Goal: Task Accomplishment & Management: Use online tool/utility

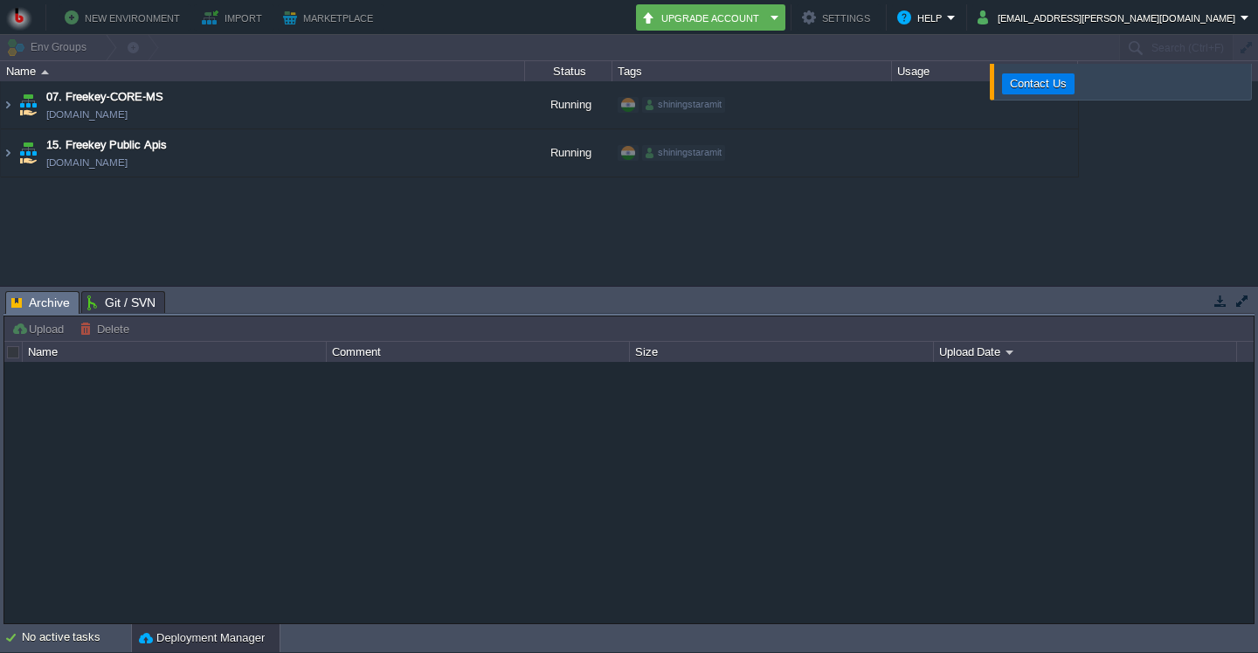
type input "Search (Ctrl+F)"
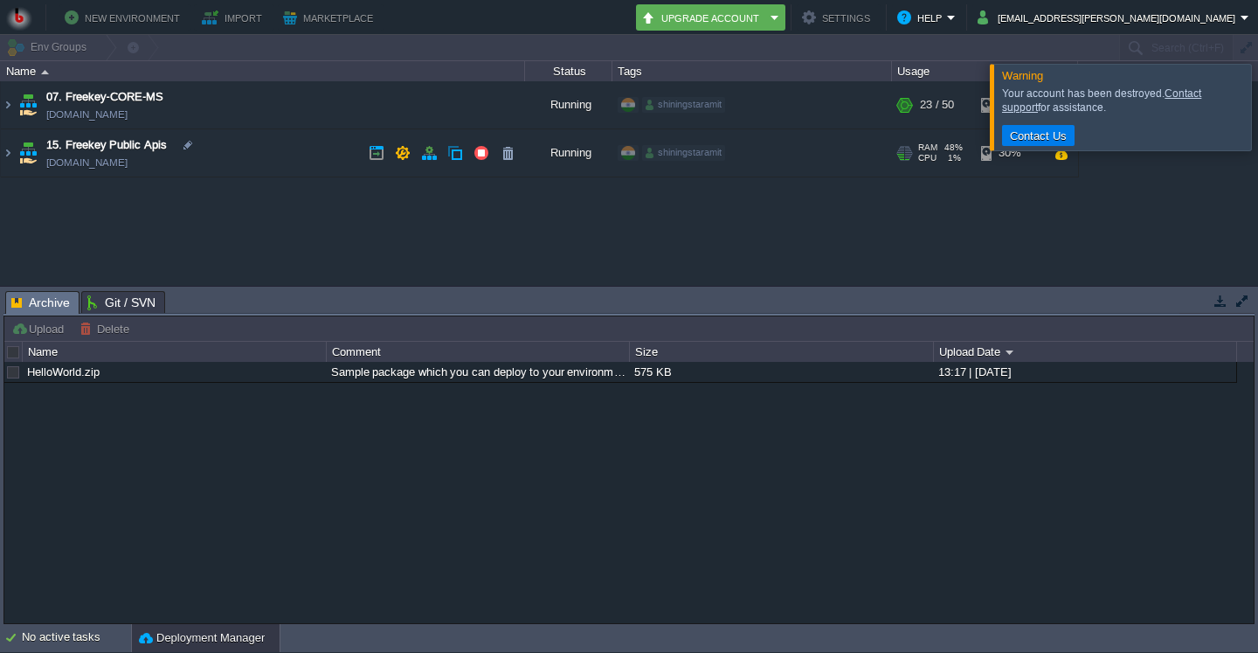
click at [138, 140] on span "15. Freekey Public Apis" at bounding box center [106, 144] width 121 height 17
click at [6, 149] on img at bounding box center [8, 152] width 14 height 47
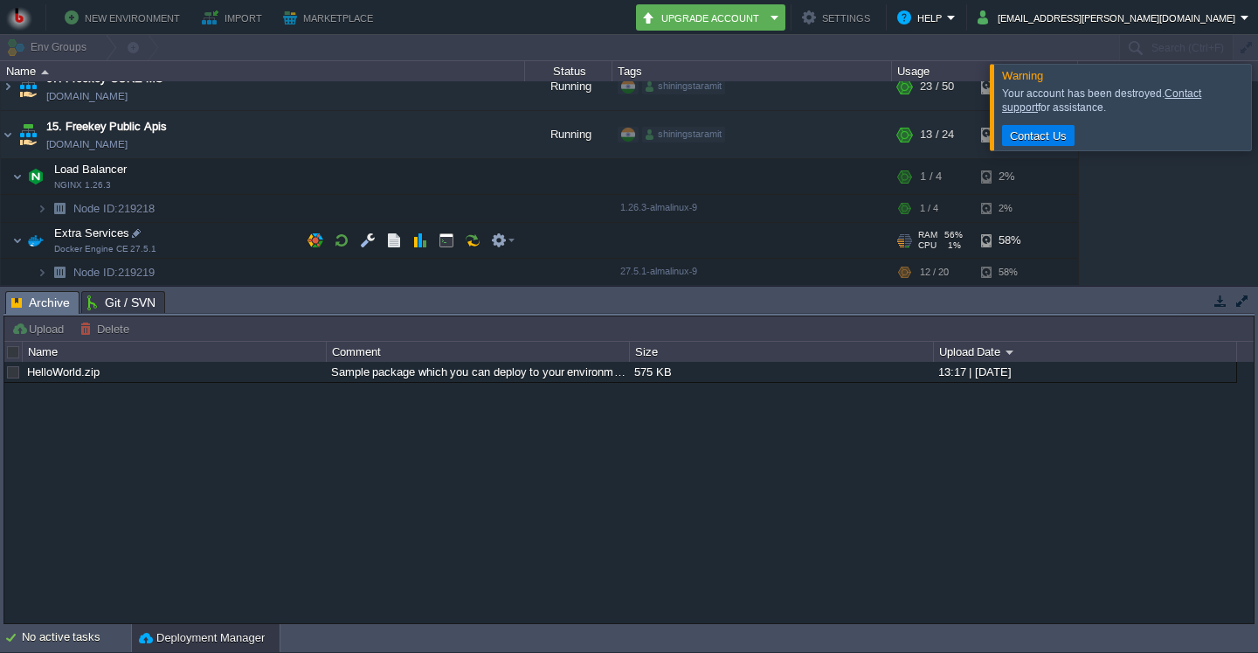
scroll to position [20, 0]
click at [365, 232] on button "button" at bounding box center [368, 239] width 16 height 16
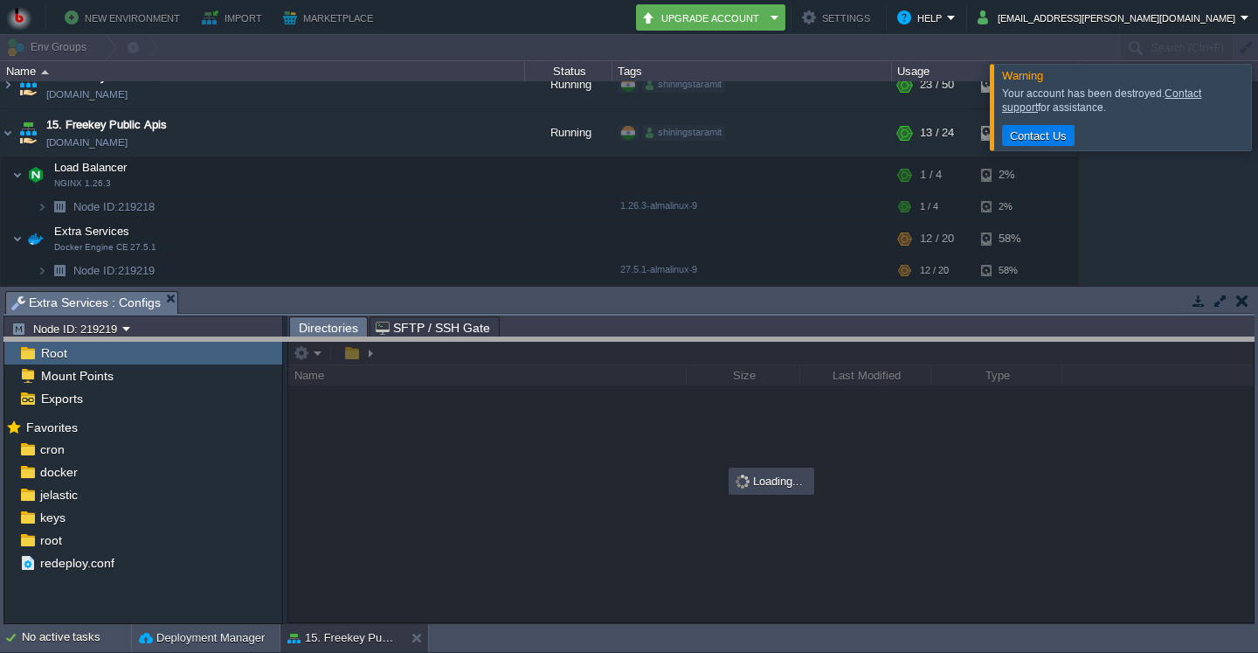
drag, startPoint x: 592, startPoint y: 297, endPoint x: 595, endPoint y: 343, distance: 46.4
click at [595, 343] on body "New Environment Import Marketplace Bonus ₹0.00 Upgrade Account Settings Help [E…" at bounding box center [629, 326] width 1258 height 653
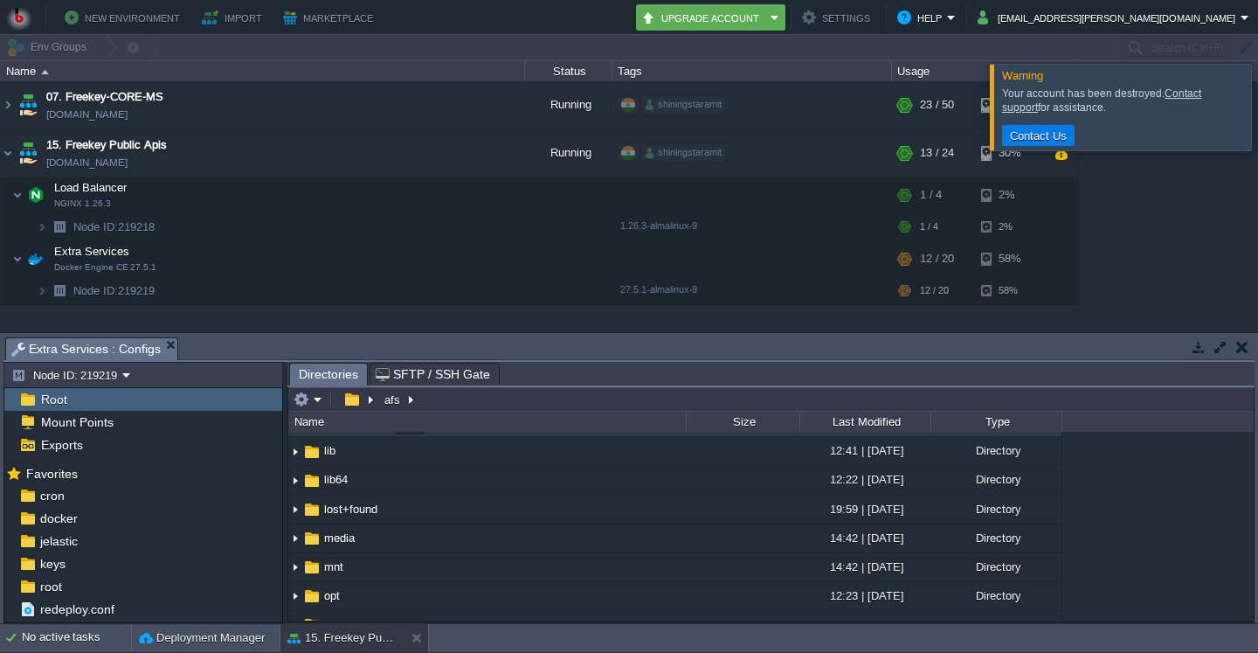
scroll to position [84, 0]
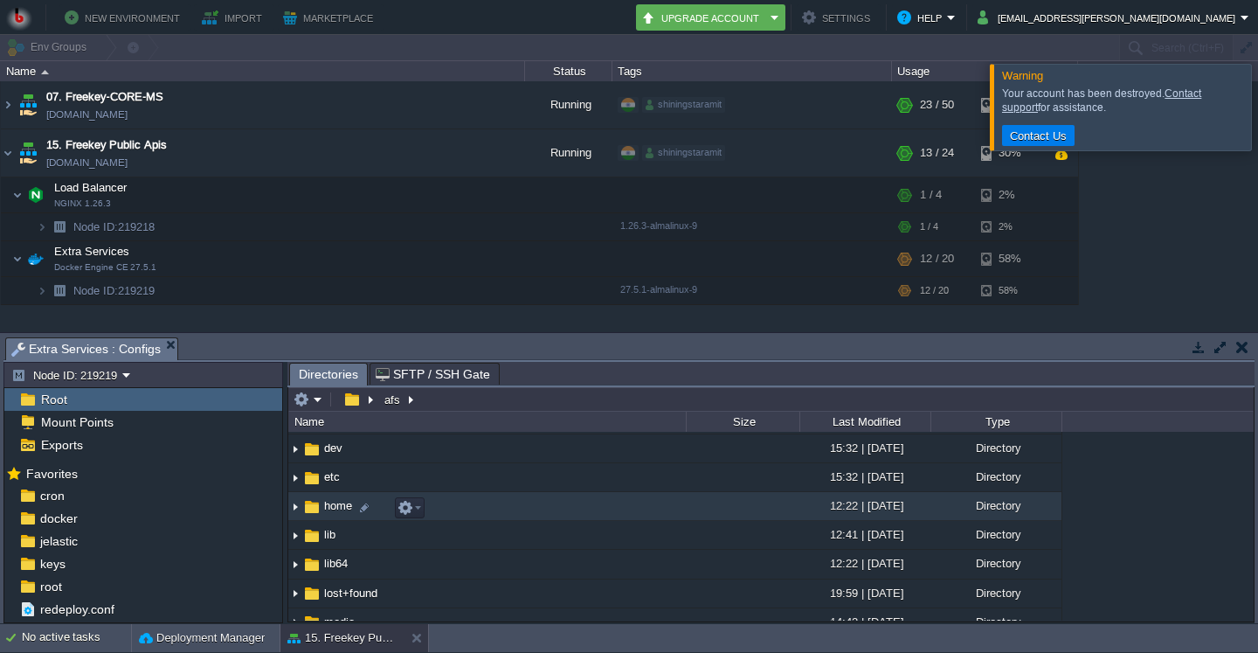
click at [291, 507] on img at bounding box center [295, 506] width 14 height 27
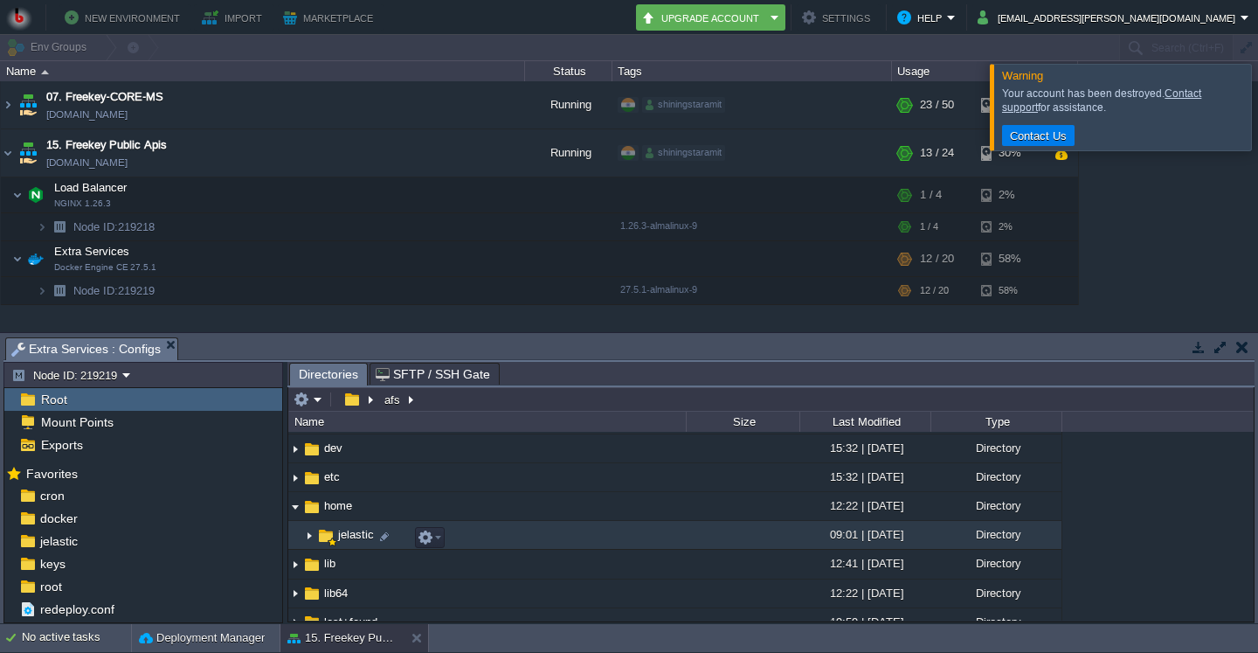
click at [309, 539] on img at bounding box center [309, 535] width 14 height 27
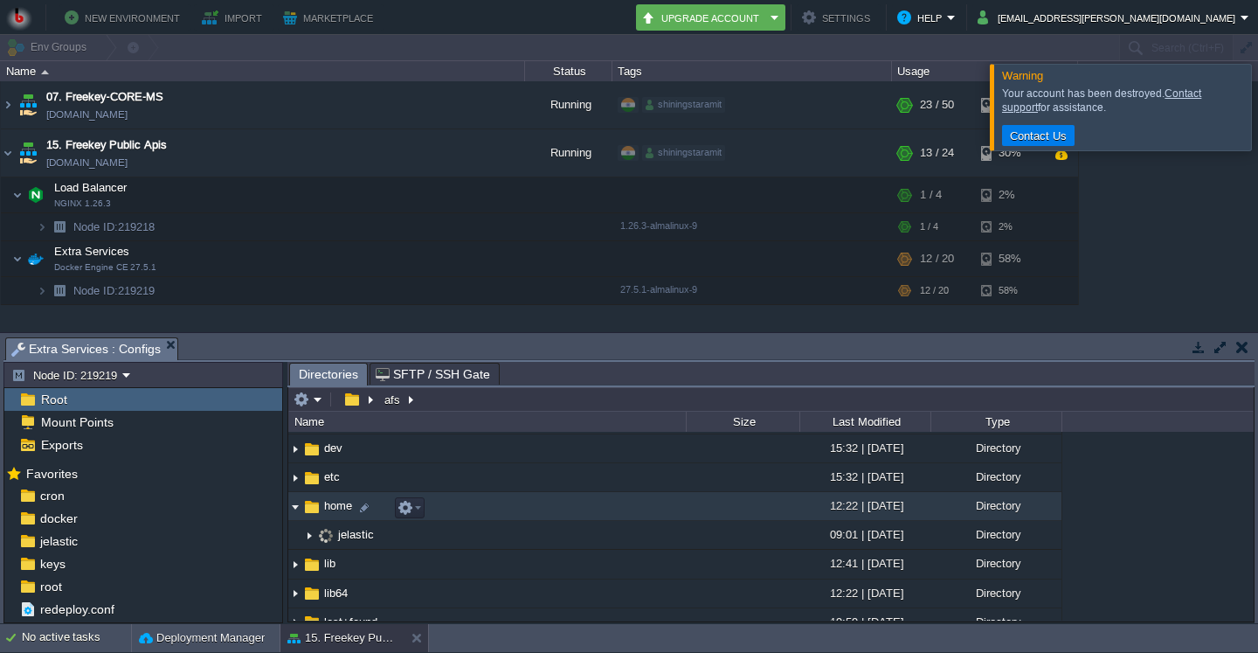
scroll to position [168, 0]
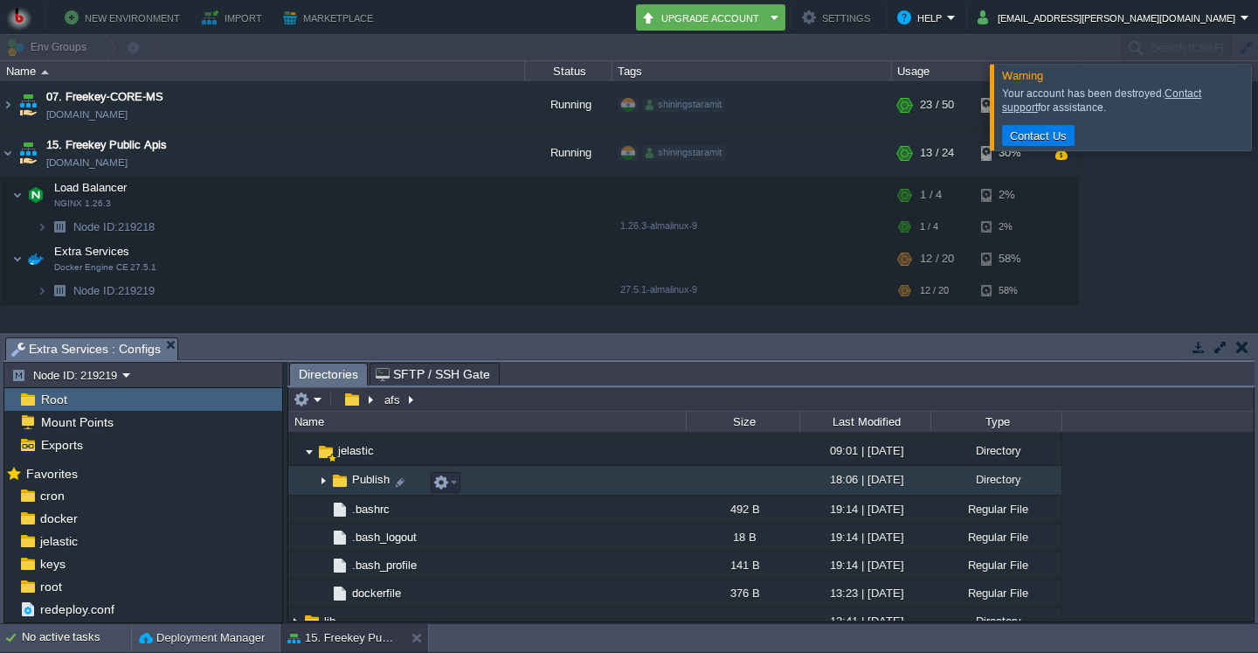
click at [330, 481] on img at bounding box center [339, 480] width 19 height 19
click at [317, 481] on img at bounding box center [323, 480] width 14 height 27
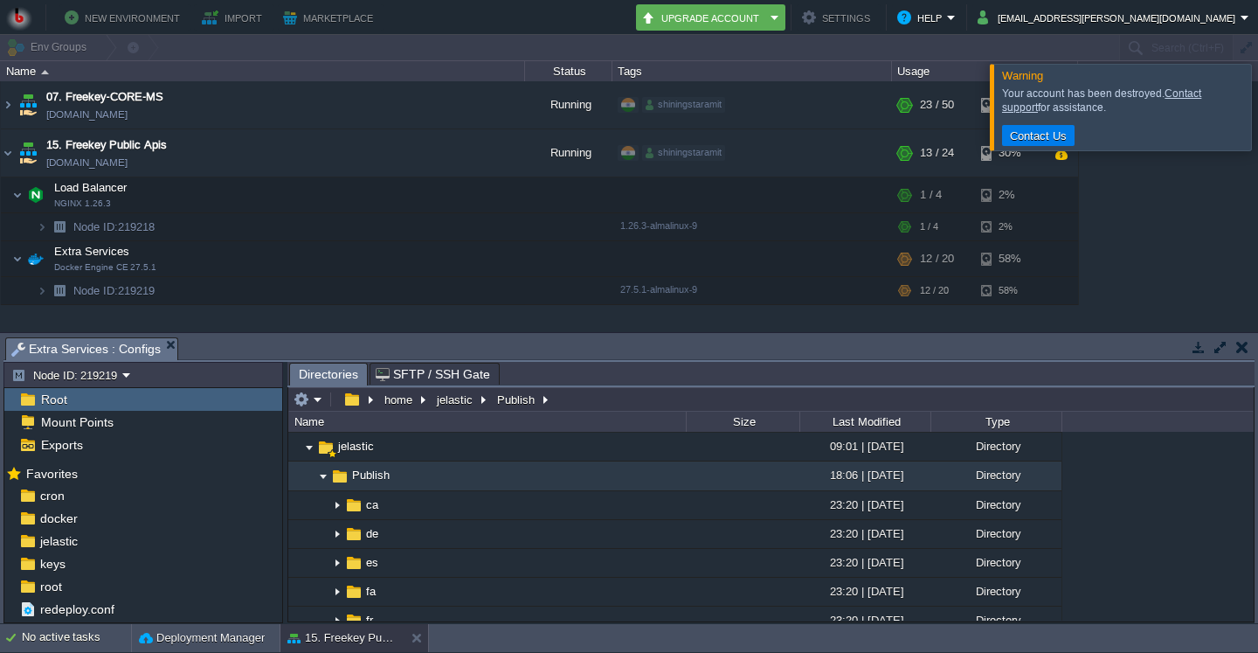
scroll to position [84, 0]
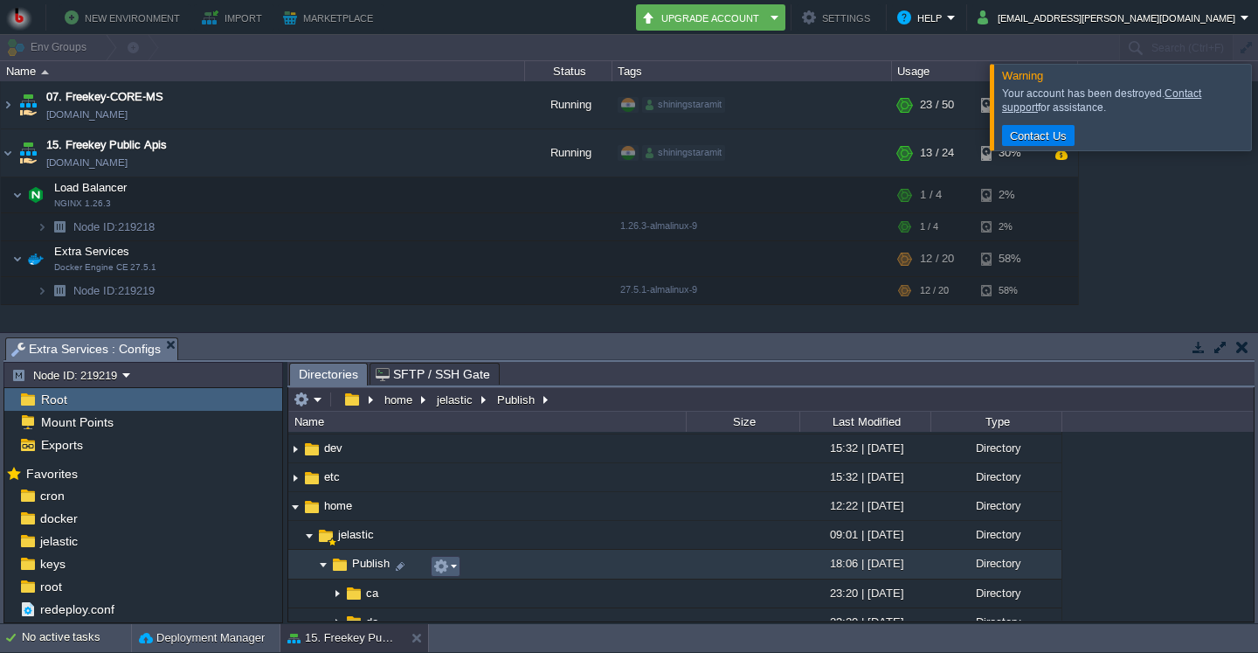
click at [455, 570] on em at bounding box center [445, 566] width 24 height 16
click at [455, 565] on em at bounding box center [445, 566] width 24 height 16
click at [453, 561] on em at bounding box center [445, 566] width 24 height 16
click at [452, 571] on em at bounding box center [445, 566] width 24 height 16
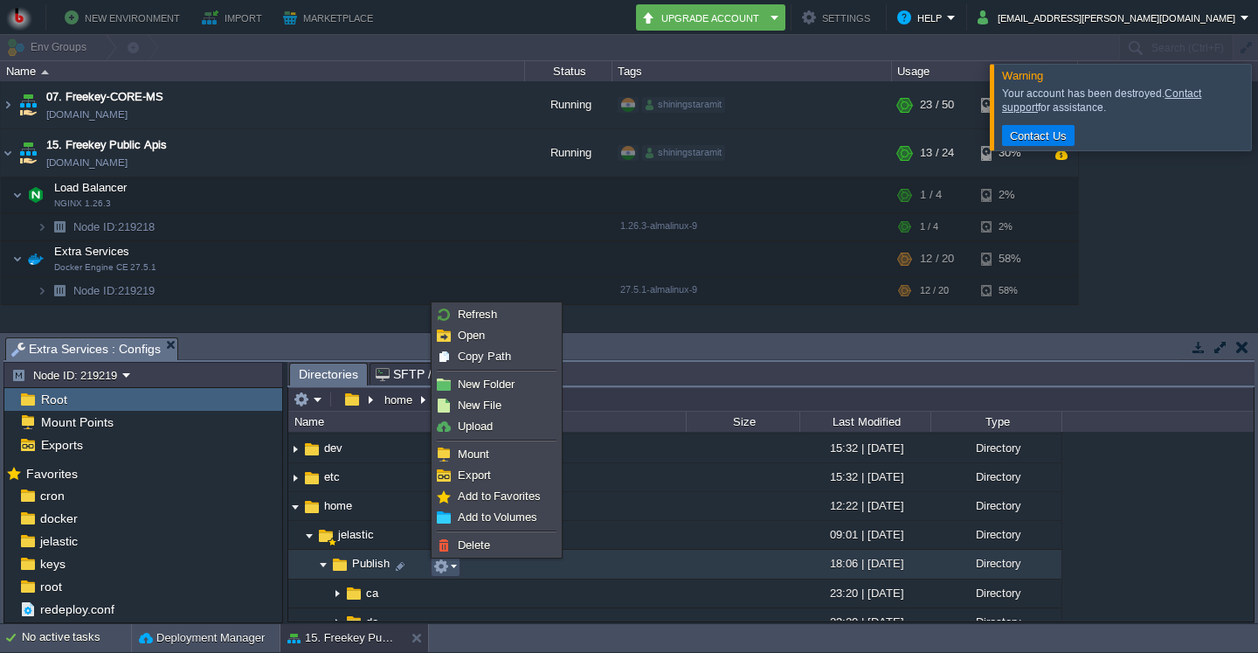
click at [456, 573] on em at bounding box center [445, 566] width 24 height 16
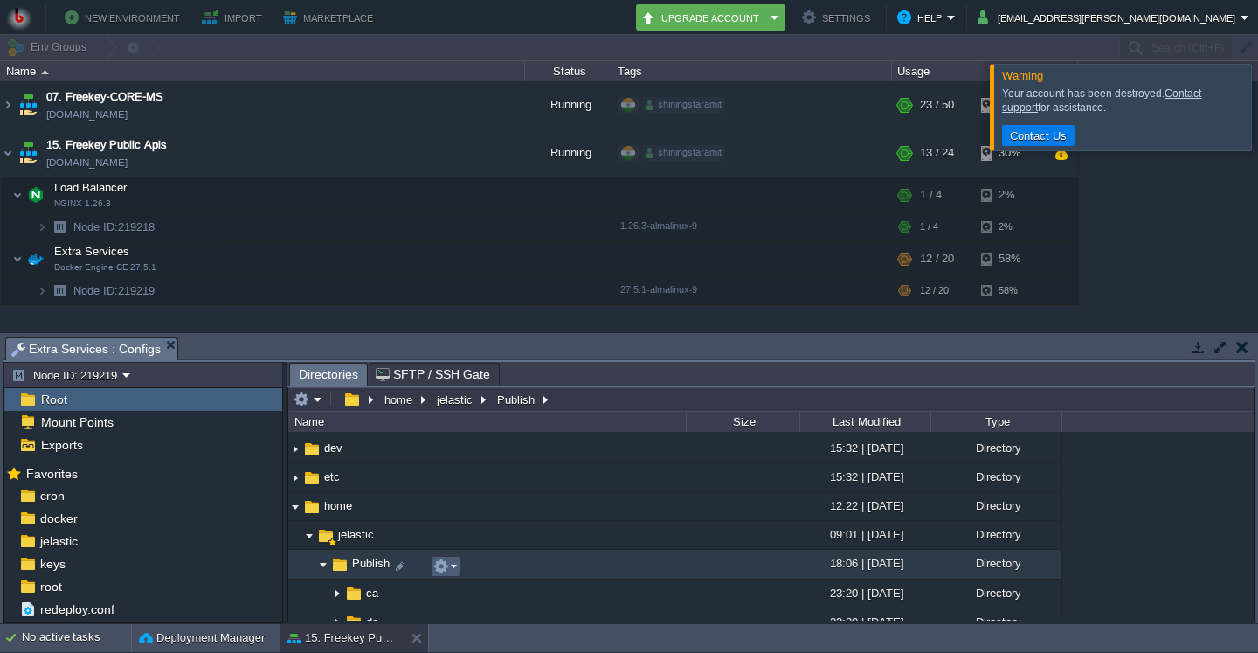
click at [451, 562] on em at bounding box center [445, 566] width 24 height 16
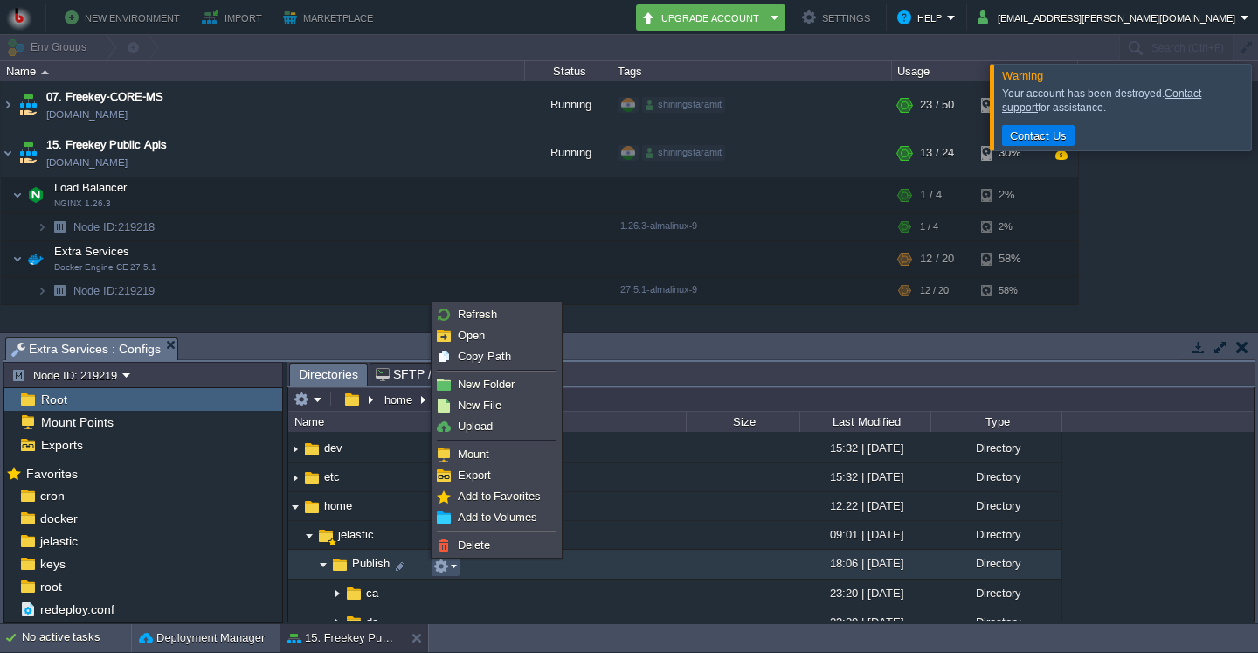
click at [451, 562] on em at bounding box center [445, 566] width 24 height 16
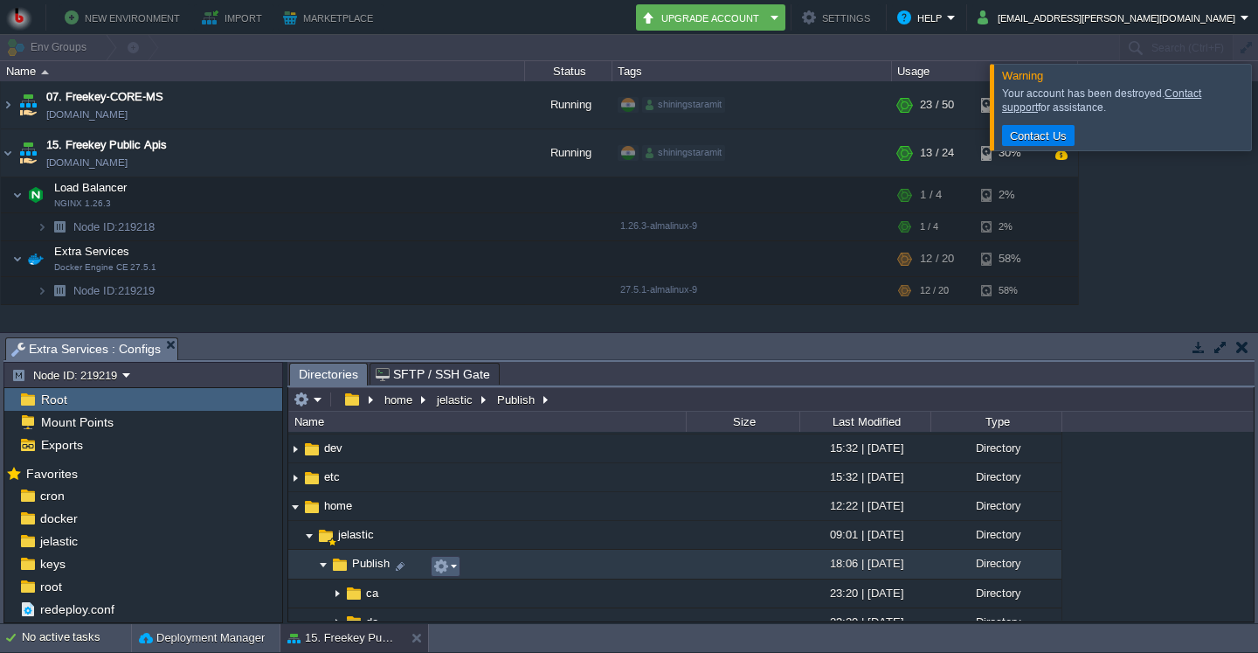
click at [456, 562] on em at bounding box center [445, 566] width 24 height 16
click at [457, 566] on td at bounding box center [446, 566] width 30 height 21
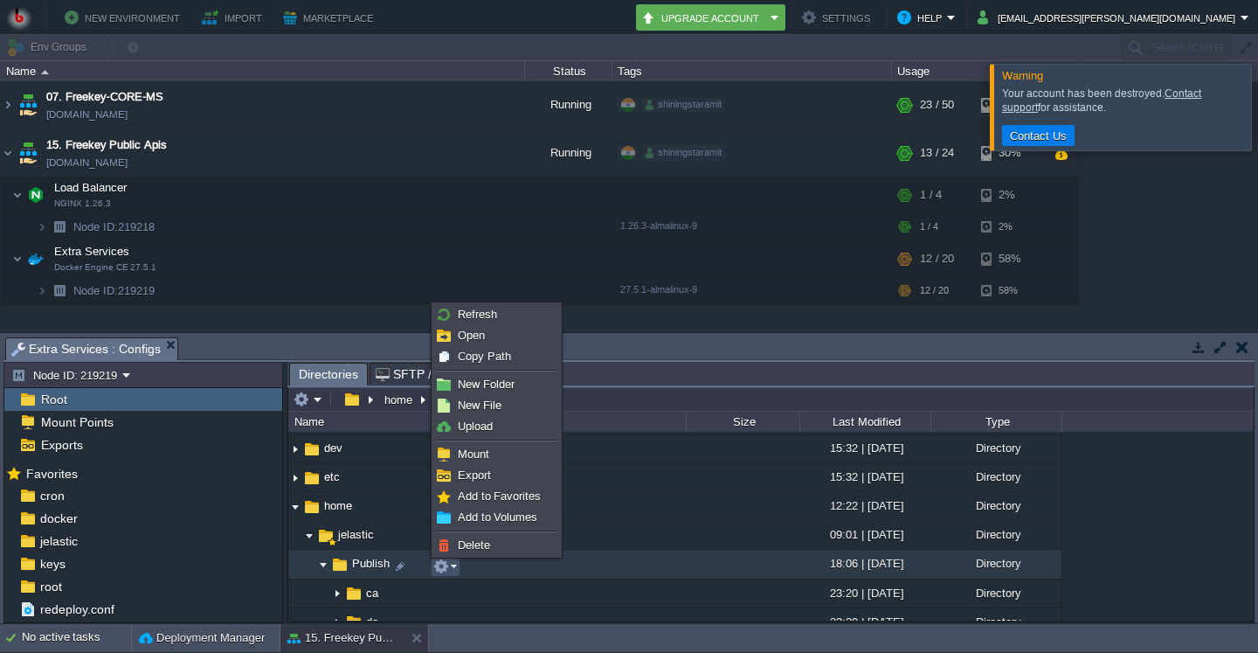
click at [457, 566] on td at bounding box center [446, 566] width 30 height 21
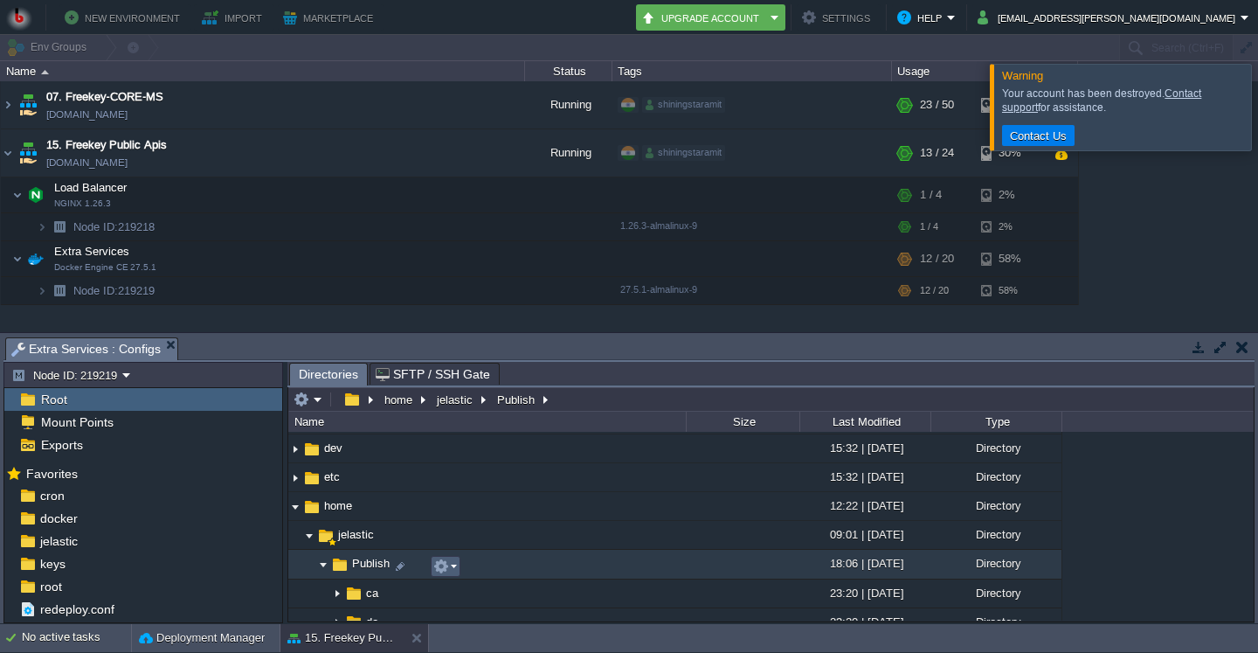
click at [440, 566] on button "button" at bounding box center [441, 566] width 16 height 16
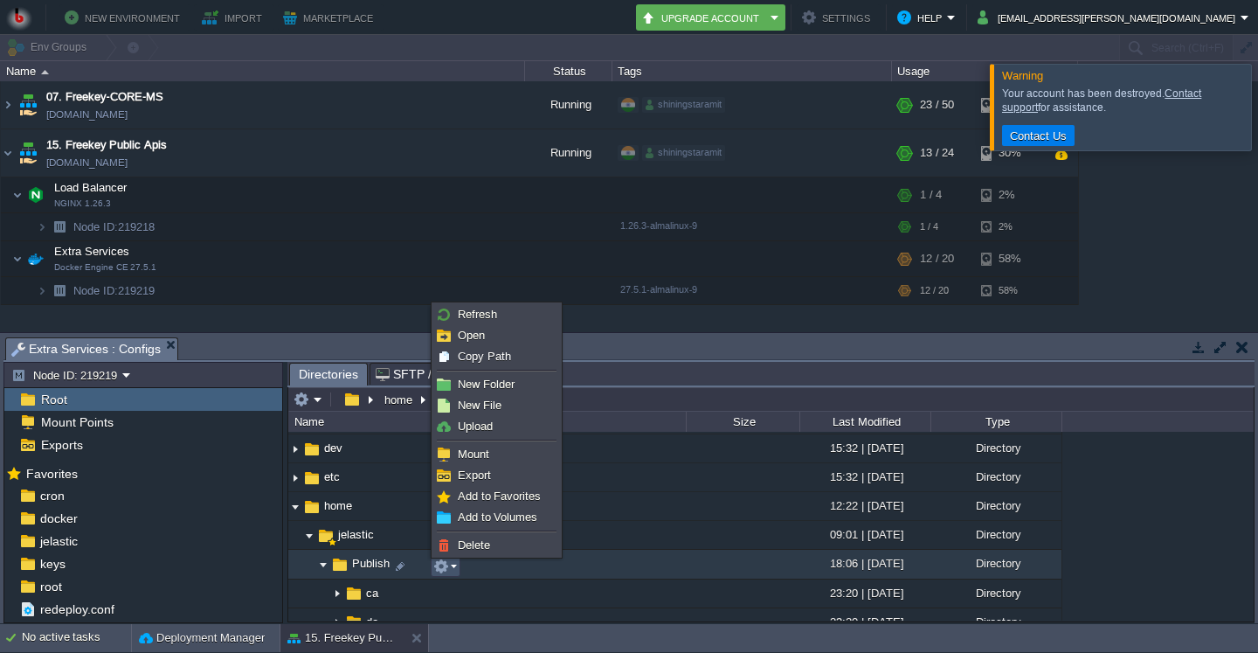
click at [440, 566] on button "button" at bounding box center [441, 566] width 16 height 16
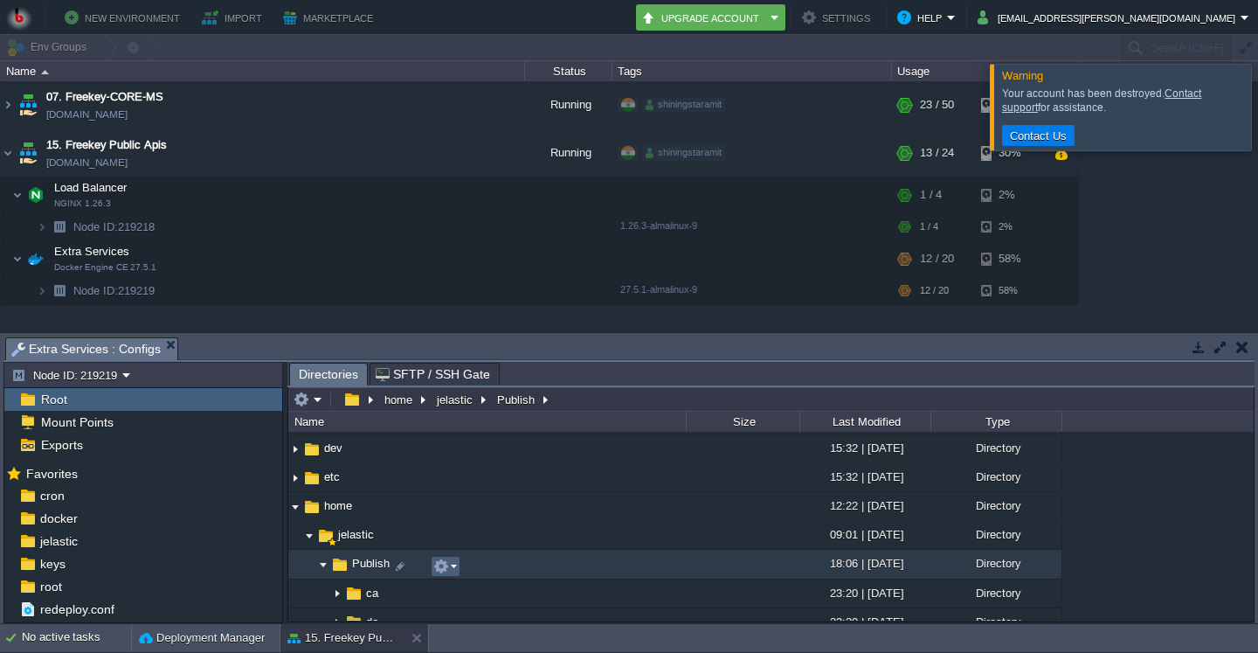
click at [449, 577] on td at bounding box center [446, 566] width 30 height 21
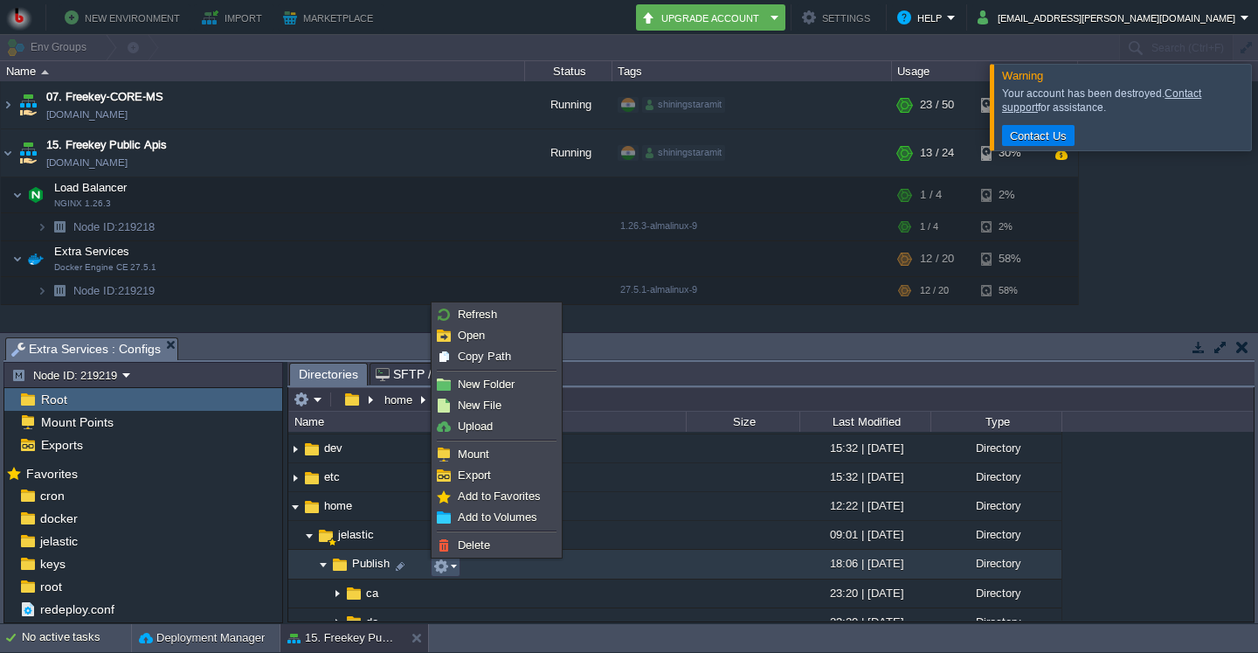
click at [450, 577] on td at bounding box center [446, 566] width 30 height 21
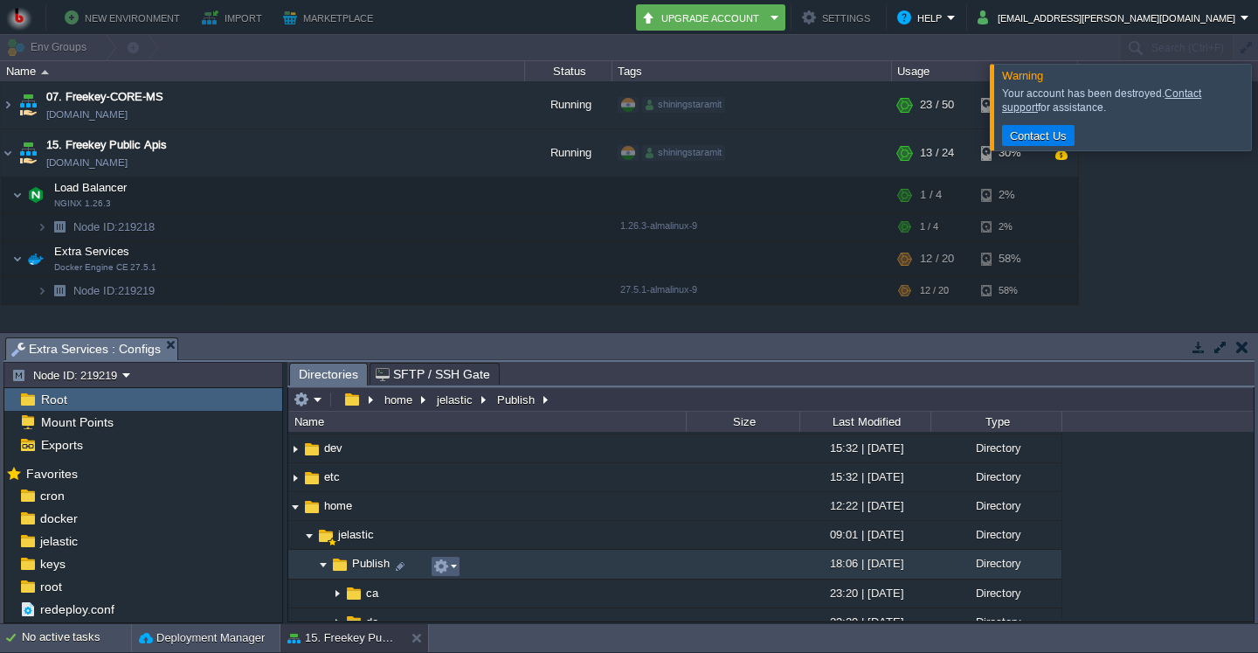
click at [456, 577] on td at bounding box center [446, 566] width 30 height 21
click at [457, 573] on td at bounding box center [446, 566] width 30 height 21
click at [457, 572] on td at bounding box center [446, 566] width 30 height 21
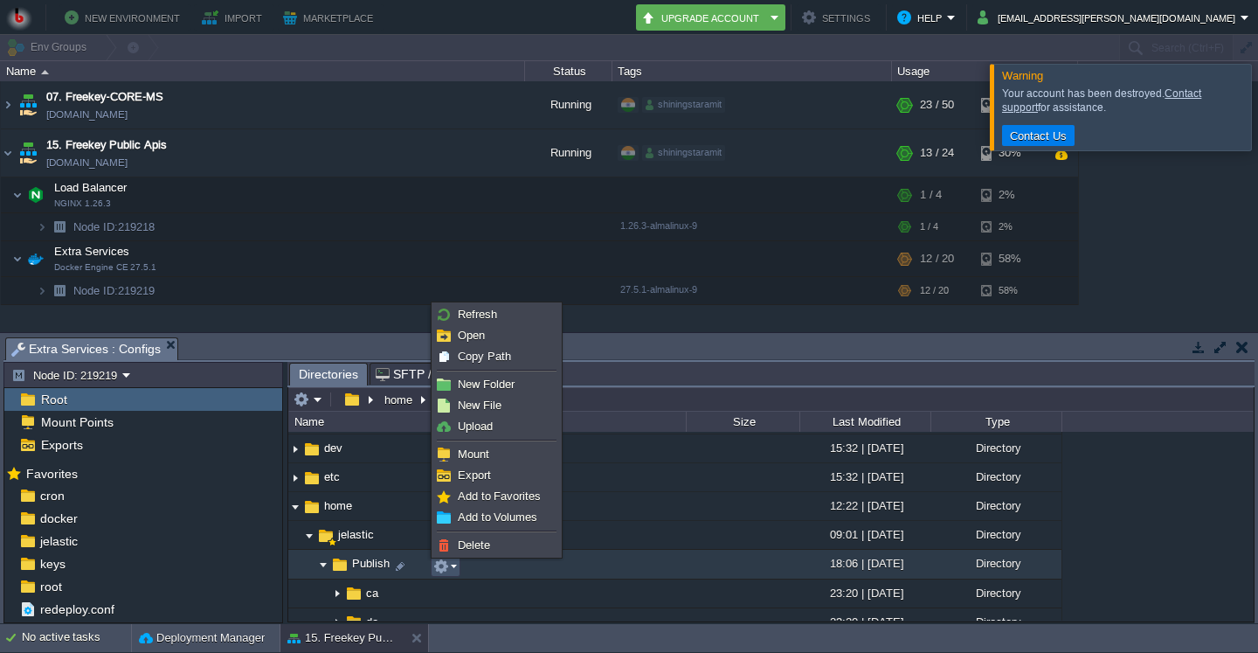
click at [453, 570] on em at bounding box center [445, 566] width 24 height 16
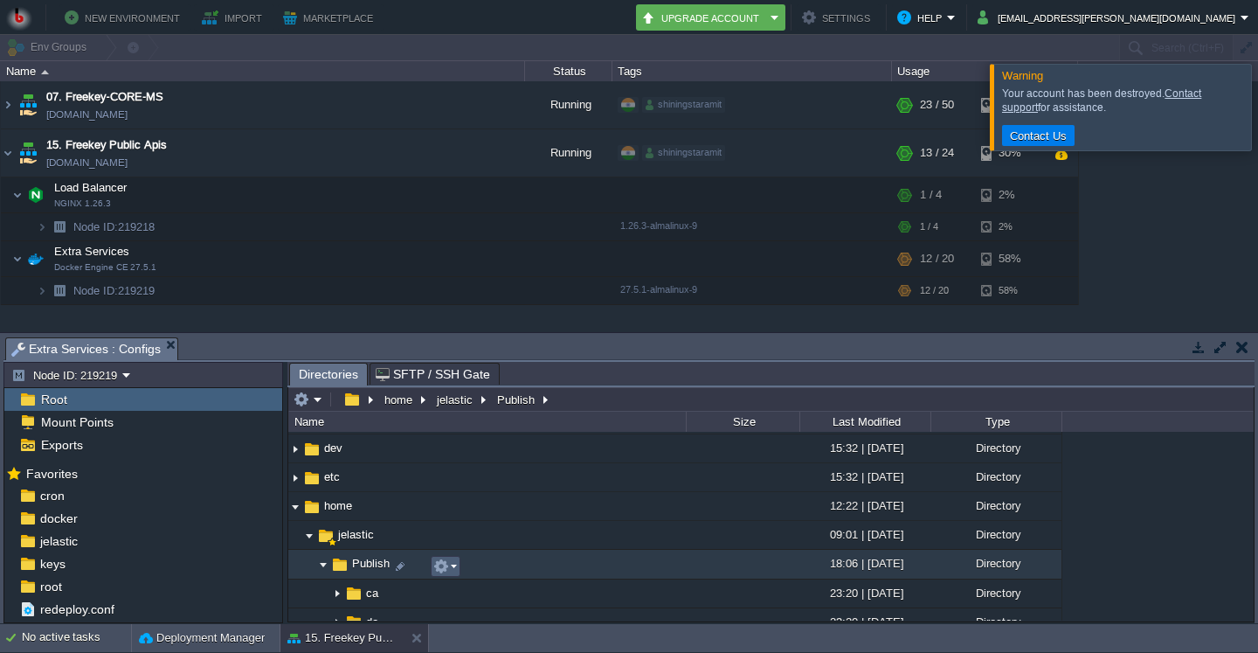
click at [453, 570] on em at bounding box center [445, 566] width 24 height 16
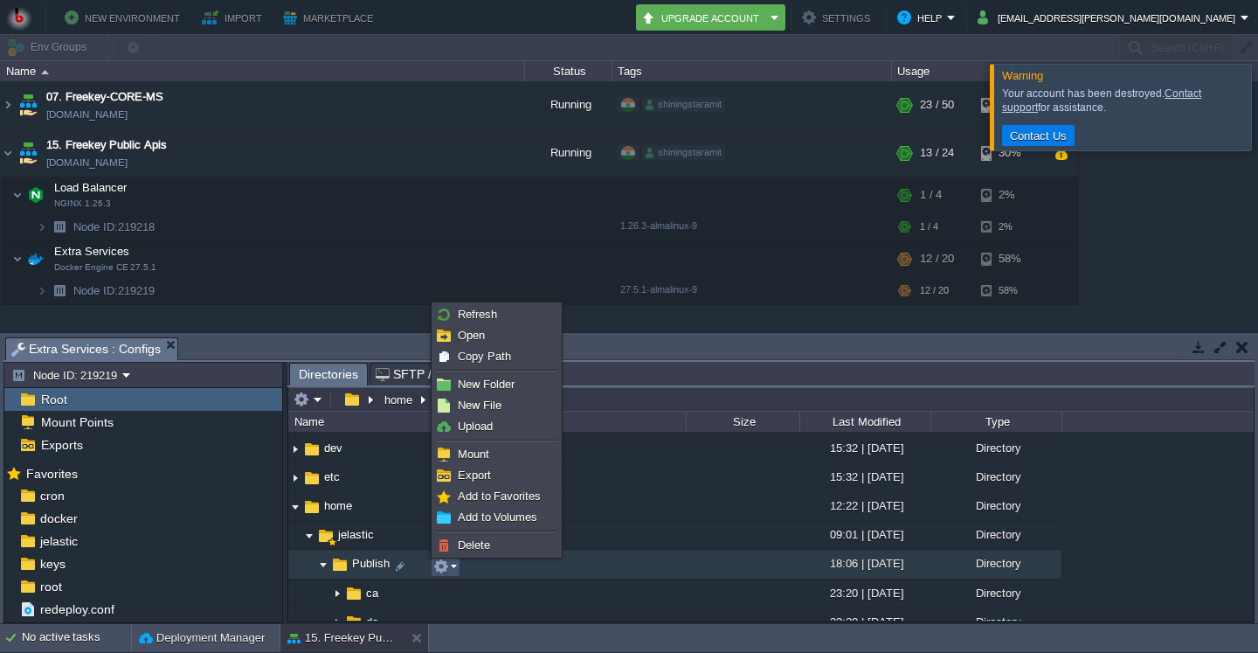
click at [453, 574] on em at bounding box center [445, 566] width 24 height 16
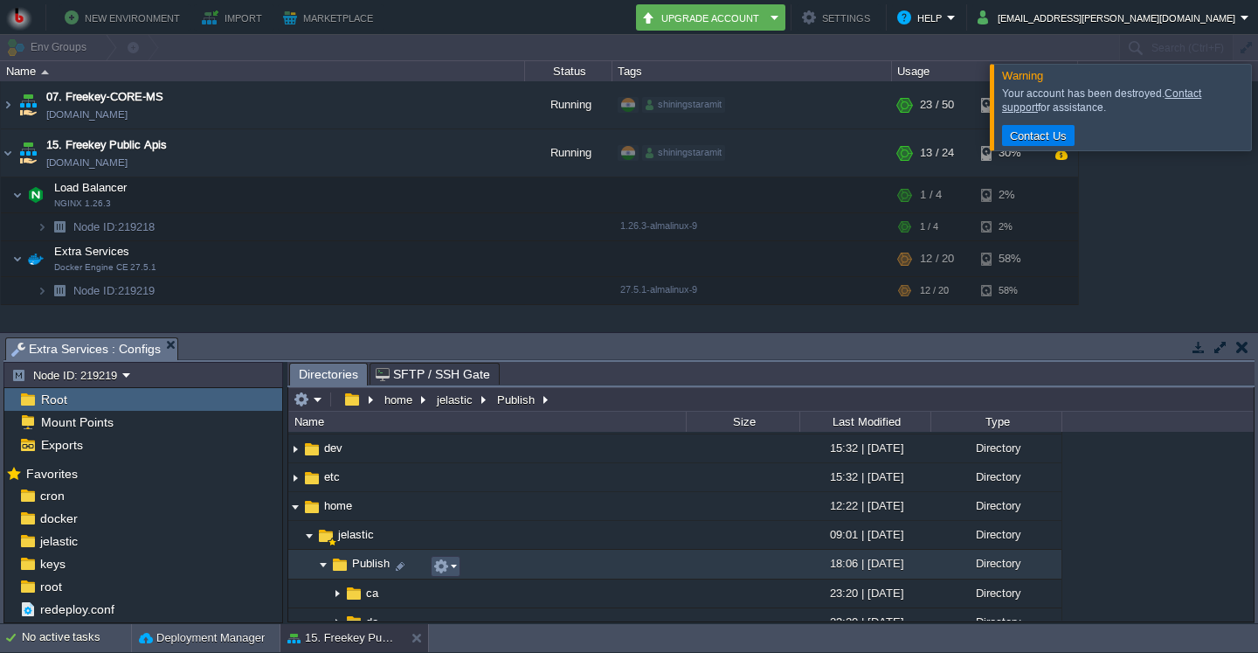
click at [443, 572] on button "button" at bounding box center [441, 566] width 16 height 16
click at [433, 572] on button "button" at bounding box center [441, 566] width 16 height 16
click at [440, 571] on button "button" at bounding box center [441, 566] width 16 height 16
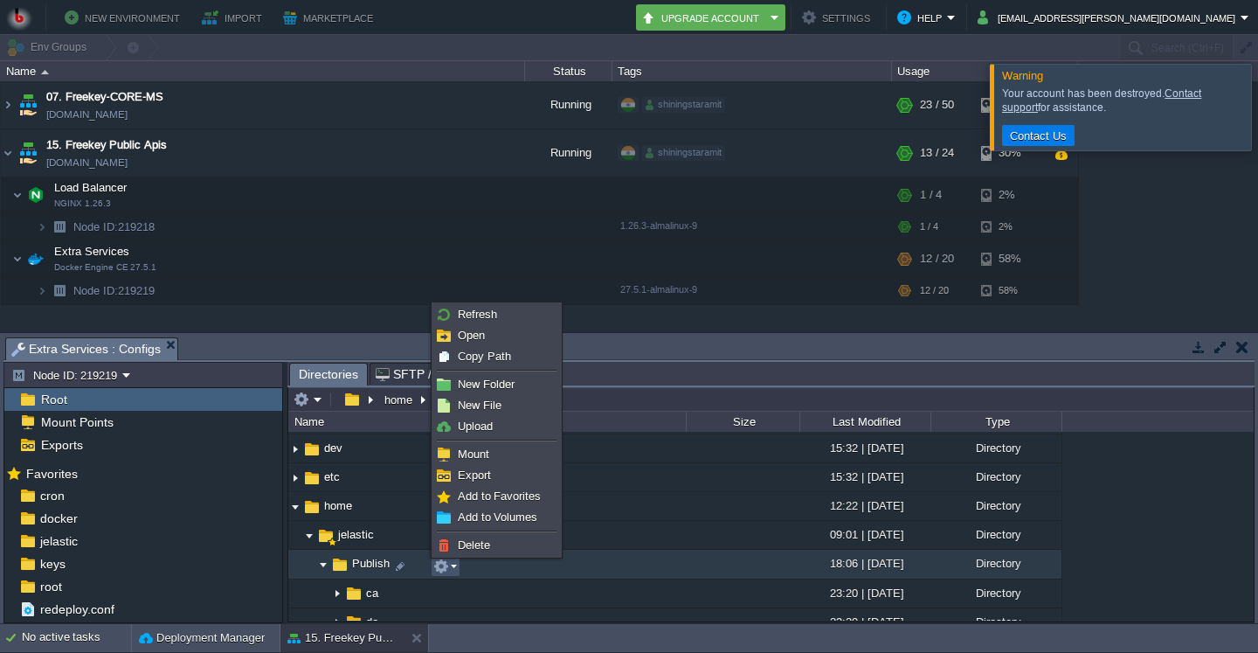
click at [441, 571] on button "button" at bounding box center [441, 566] width 16 height 16
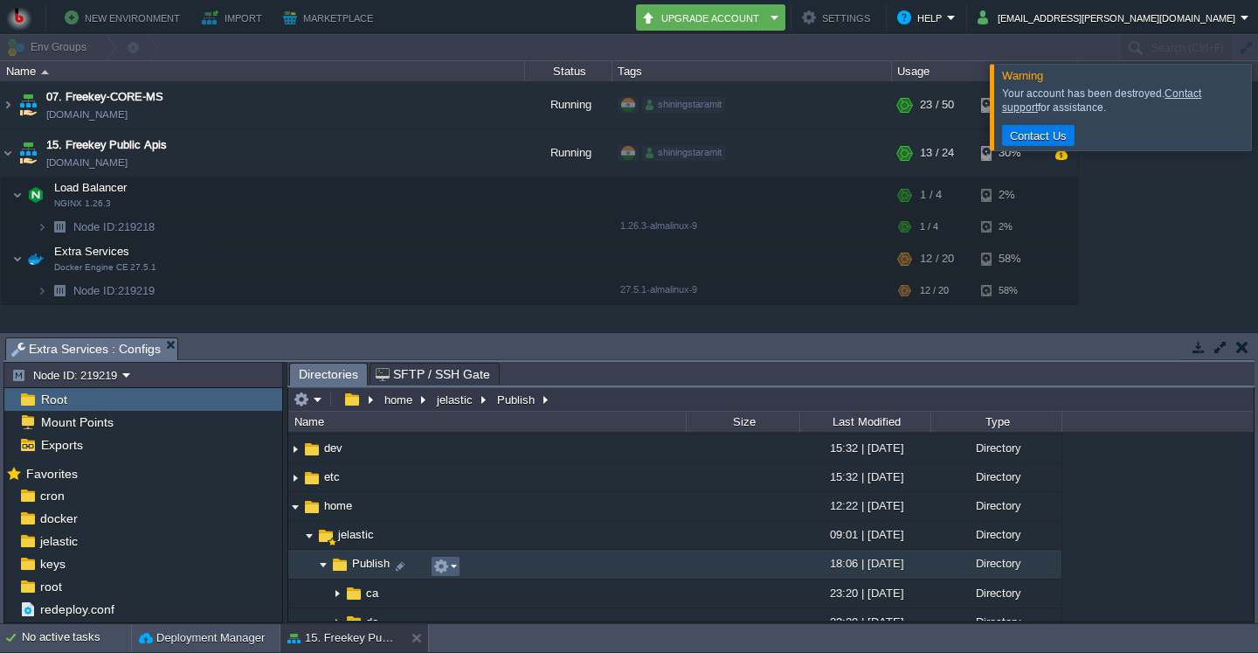
click at [436, 562] on button "button" at bounding box center [441, 566] width 16 height 16
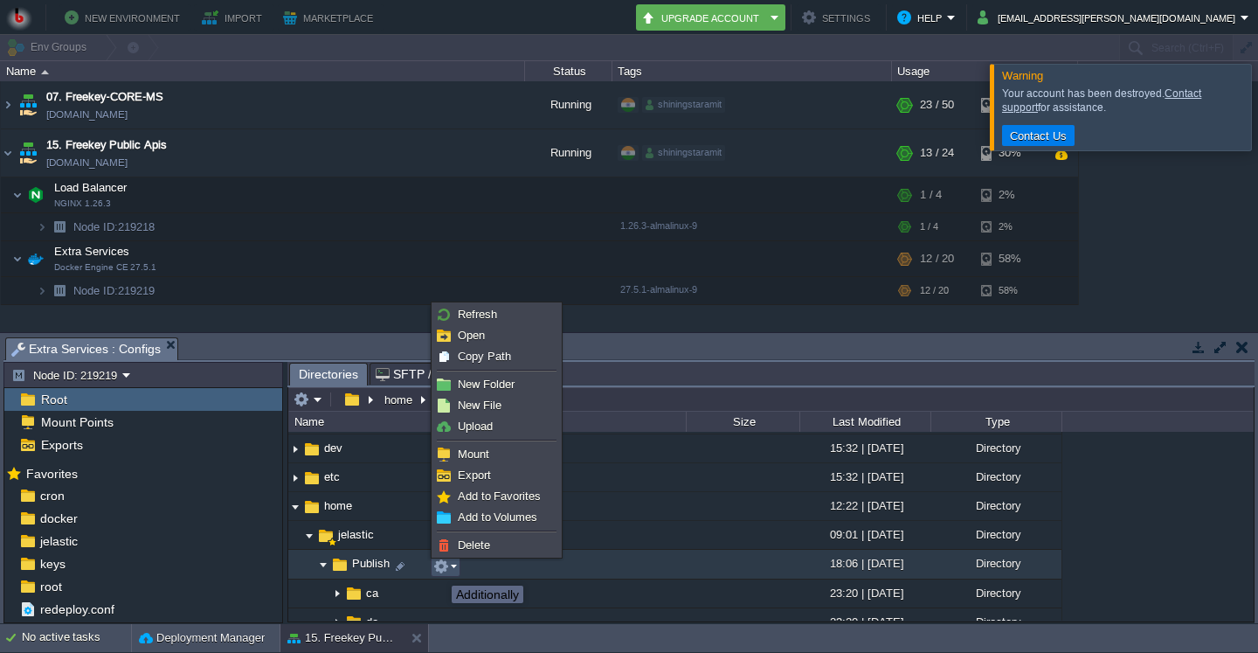
click at [439, 570] on button "button" at bounding box center [441, 566] width 16 height 16
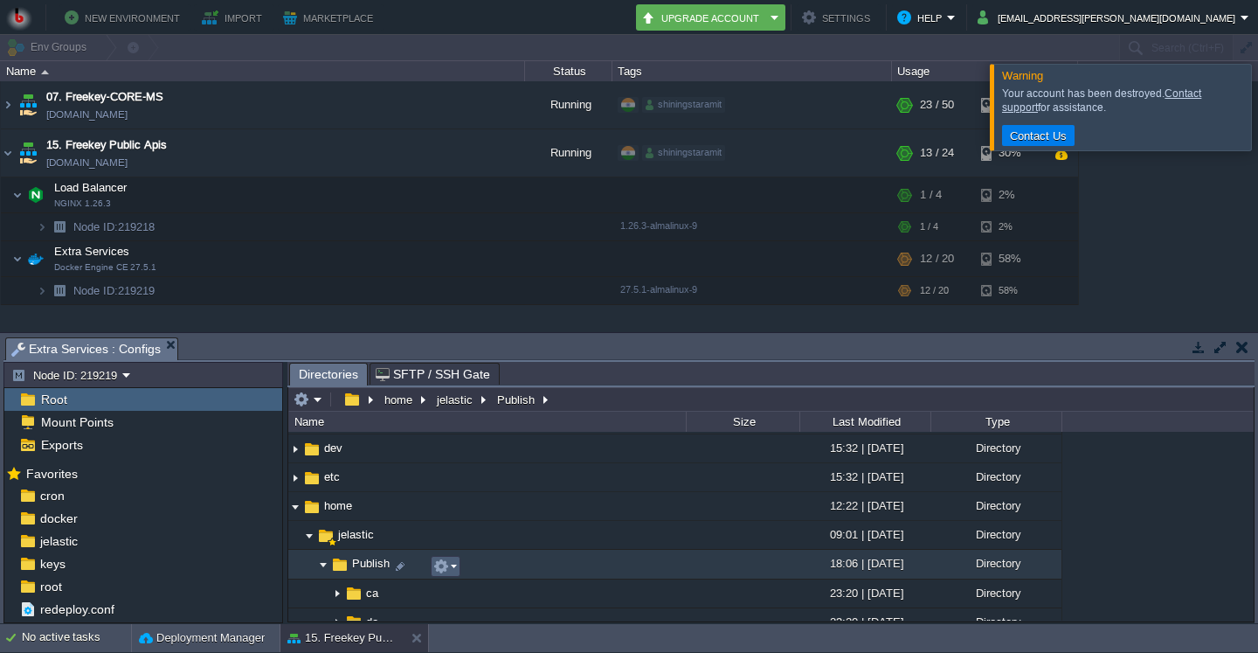
click at [451, 573] on em at bounding box center [445, 566] width 24 height 16
click at [450, 561] on em at bounding box center [445, 566] width 24 height 16
click at [454, 562] on em at bounding box center [445, 566] width 24 height 16
click at [454, 564] on em at bounding box center [445, 566] width 24 height 16
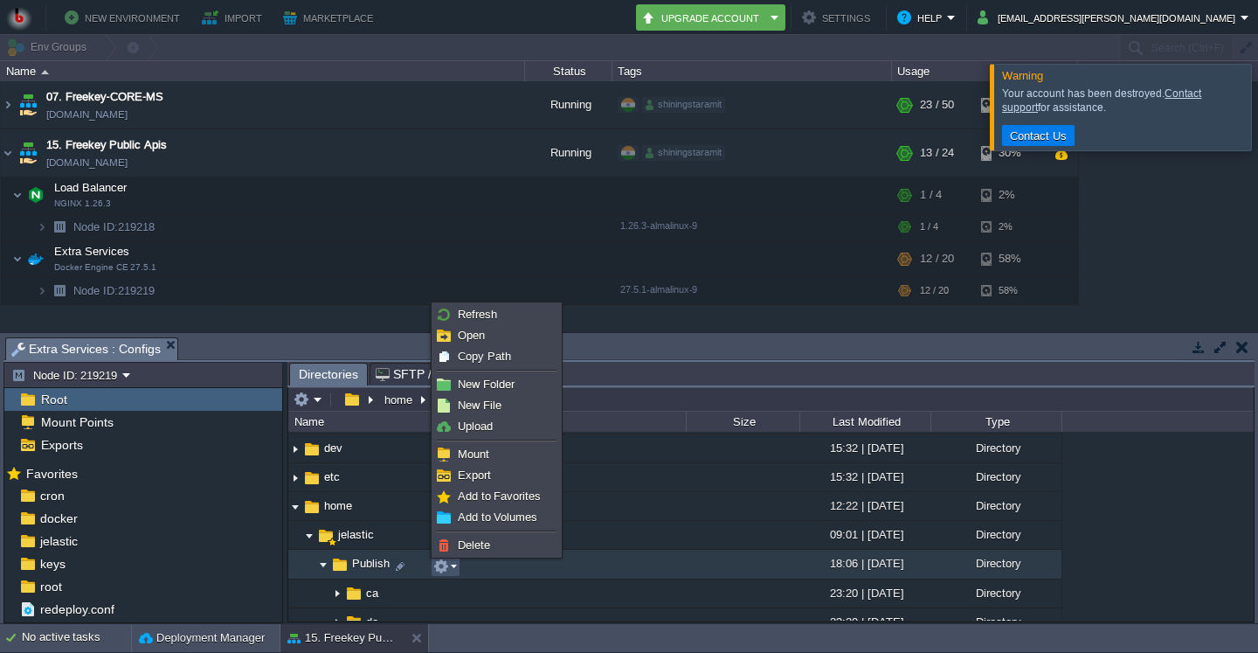
click at [454, 571] on em at bounding box center [445, 566] width 24 height 16
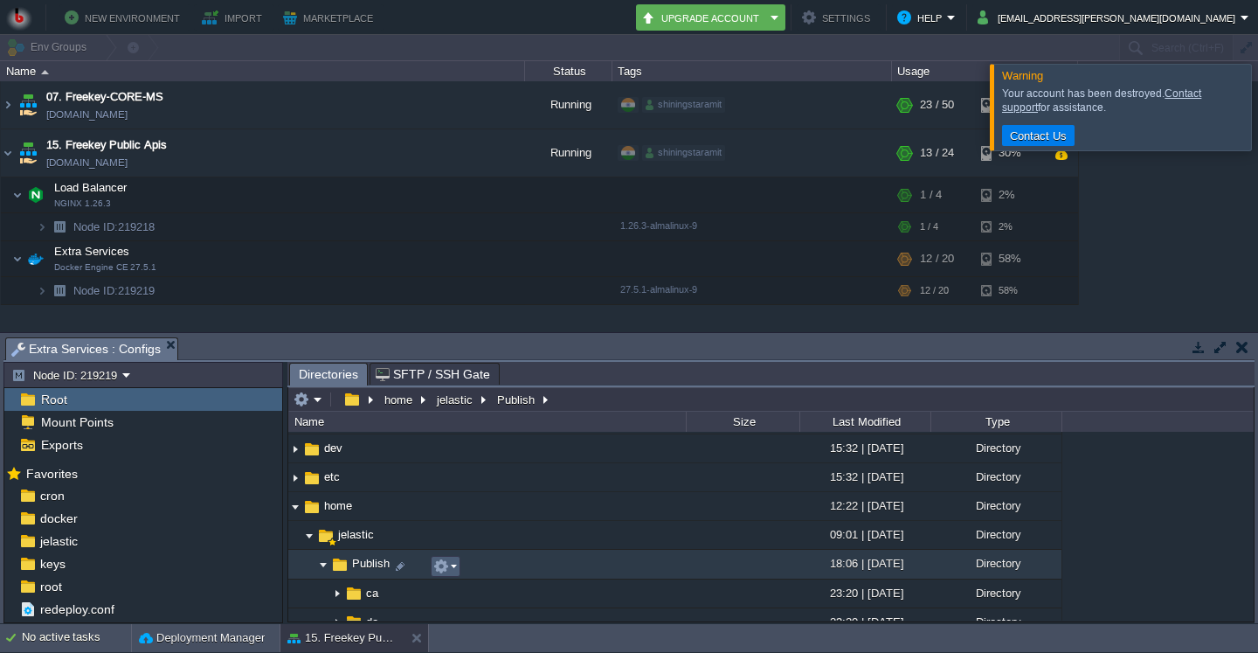
click at [448, 571] on button "button" at bounding box center [441, 566] width 16 height 16
click at [441, 569] on button "button" at bounding box center [441, 566] width 16 height 16
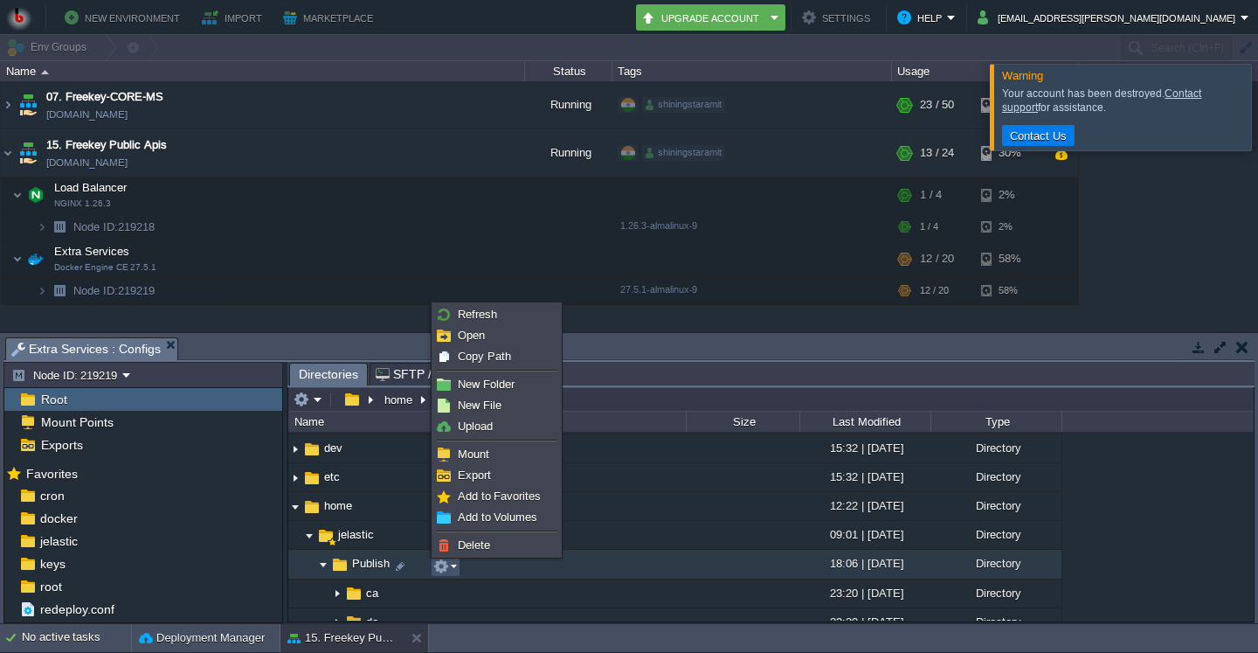
click at [441, 569] on button "button" at bounding box center [441, 566] width 16 height 16
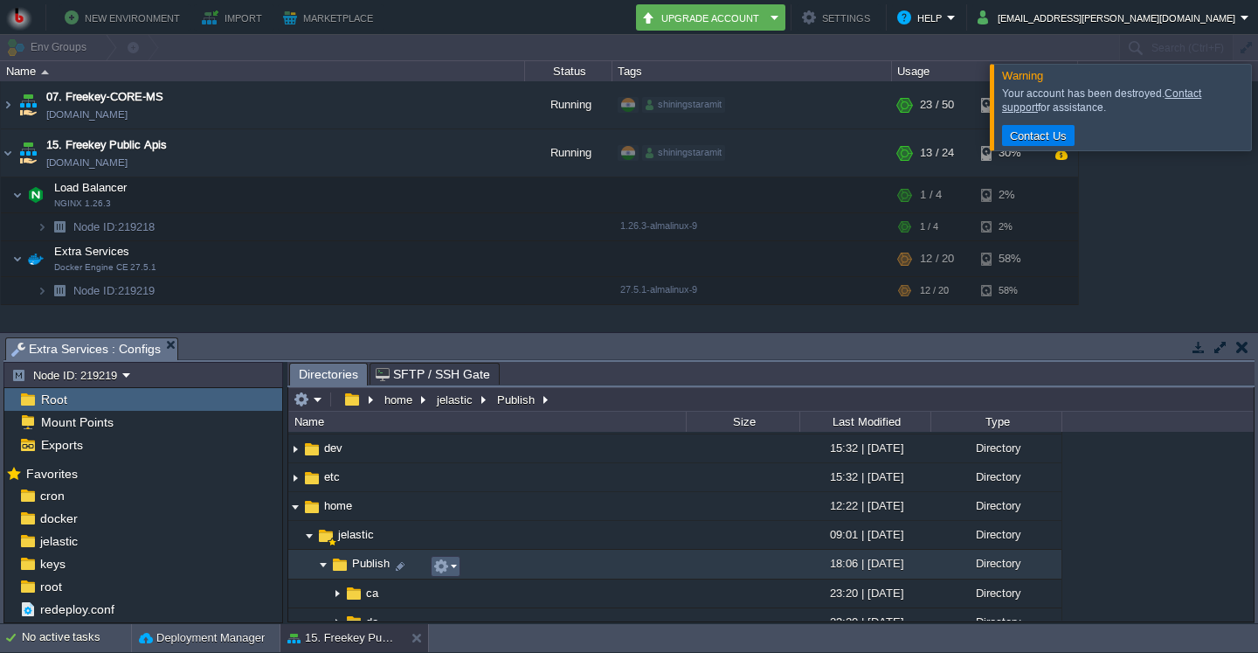
click at [440, 569] on button "button" at bounding box center [441, 566] width 16 height 16
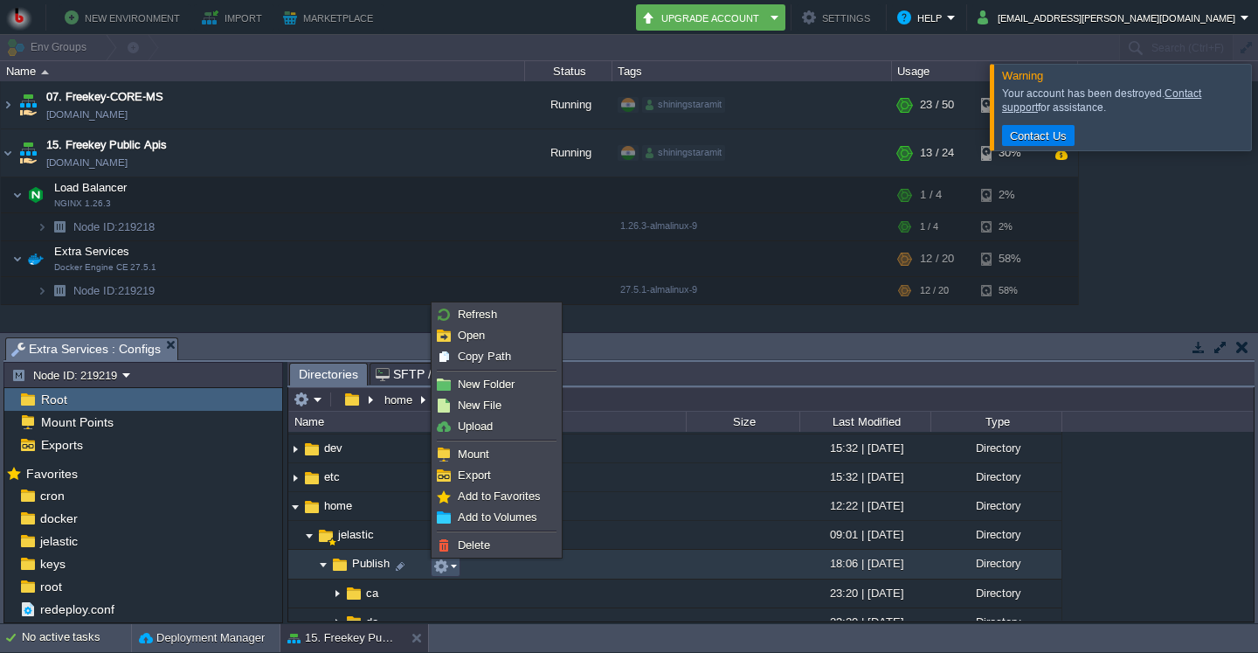
click at [439, 568] on button "button" at bounding box center [441, 566] width 16 height 16
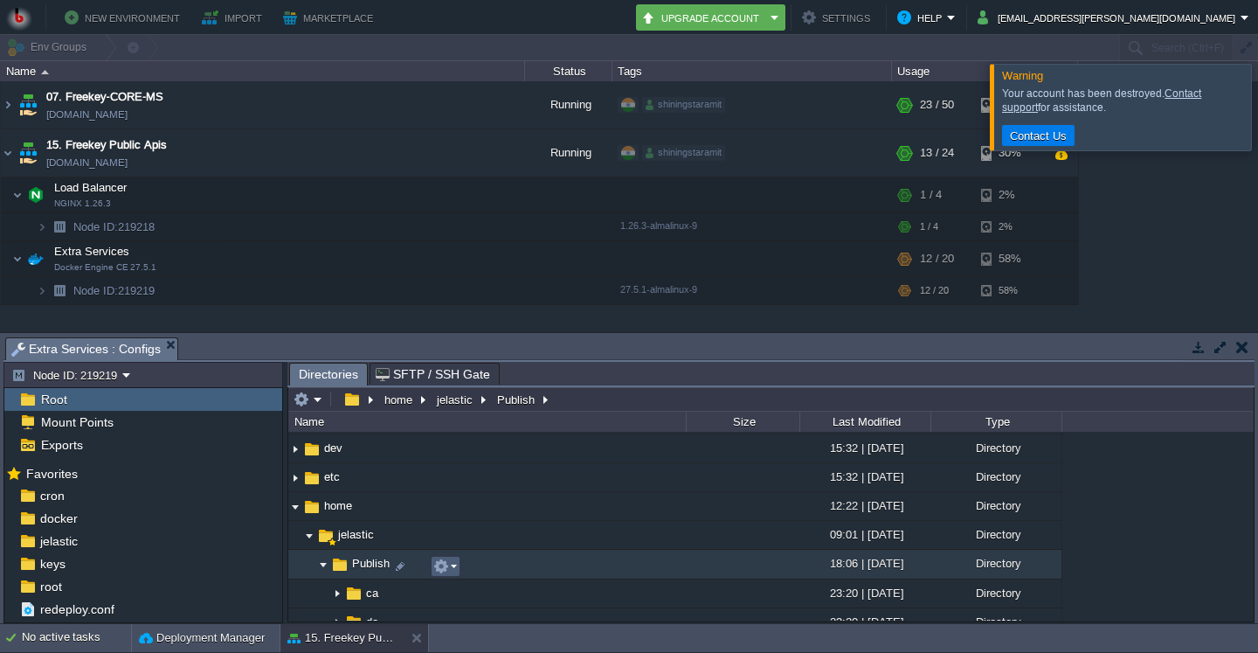
click at [440, 569] on button "button" at bounding box center [441, 566] width 16 height 16
click at [434, 574] on button "button" at bounding box center [441, 566] width 16 height 16
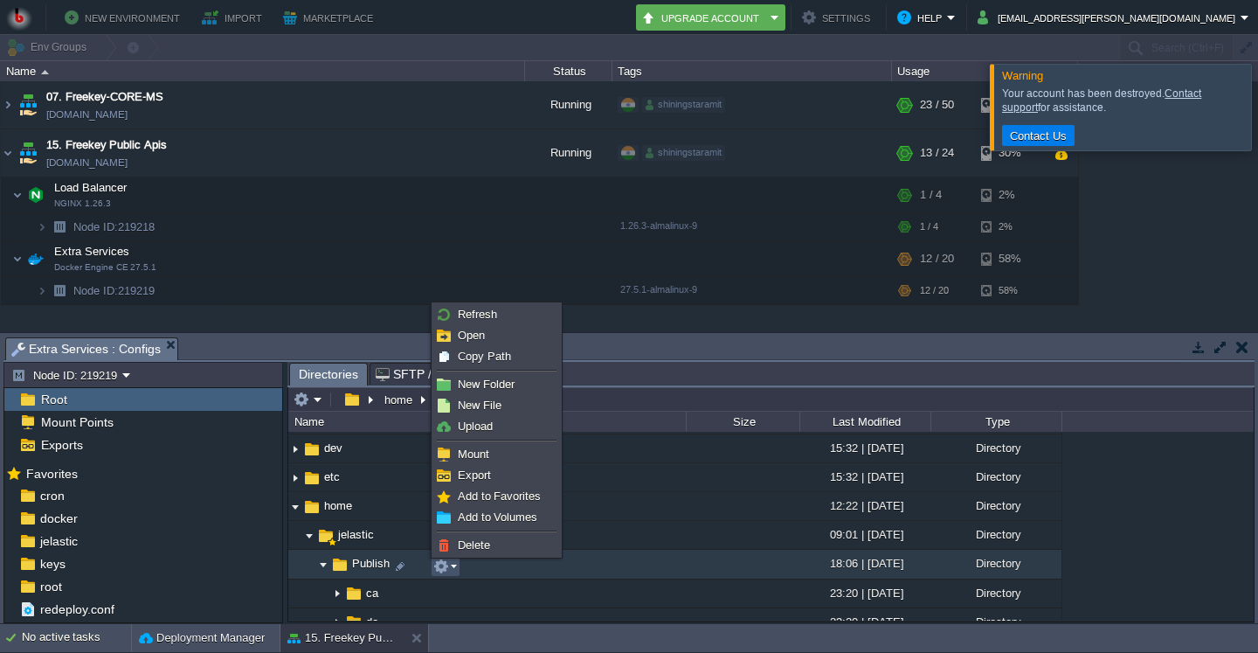
click at [441, 566] on button "button" at bounding box center [441, 566] width 16 height 16
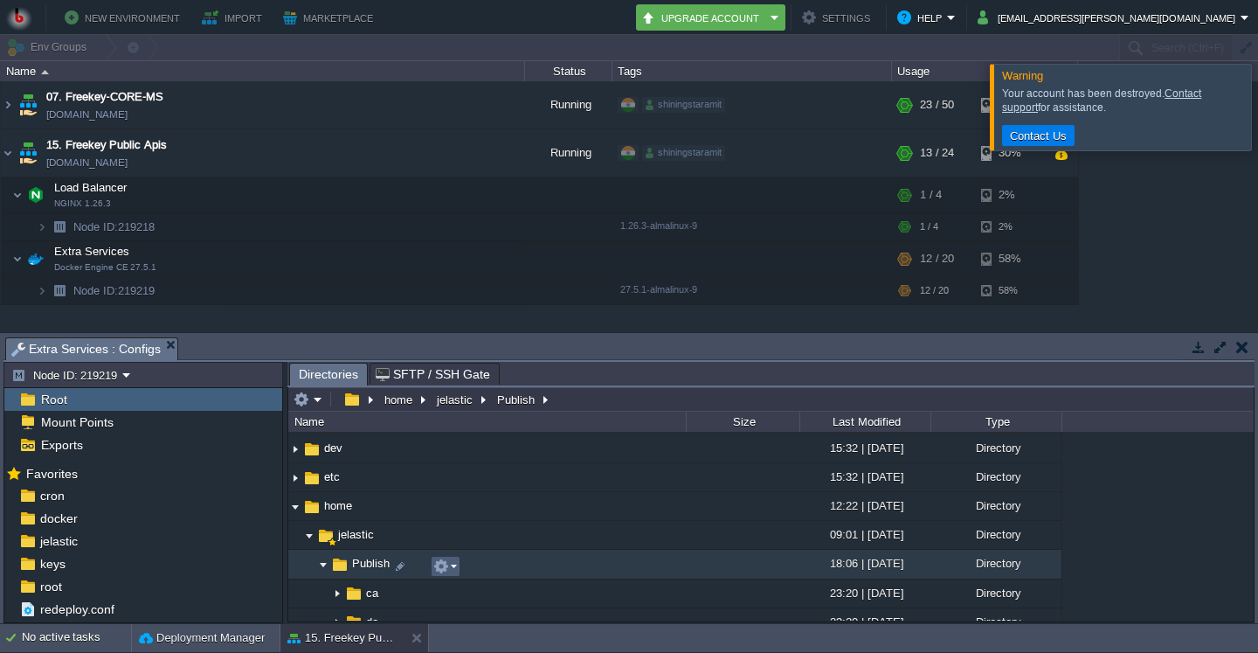
click at [448, 562] on button "button" at bounding box center [441, 566] width 16 height 16
click at [450, 577] on td at bounding box center [446, 566] width 30 height 21
click at [442, 566] on button "button" at bounding box center [441, 566] width 16 height 16
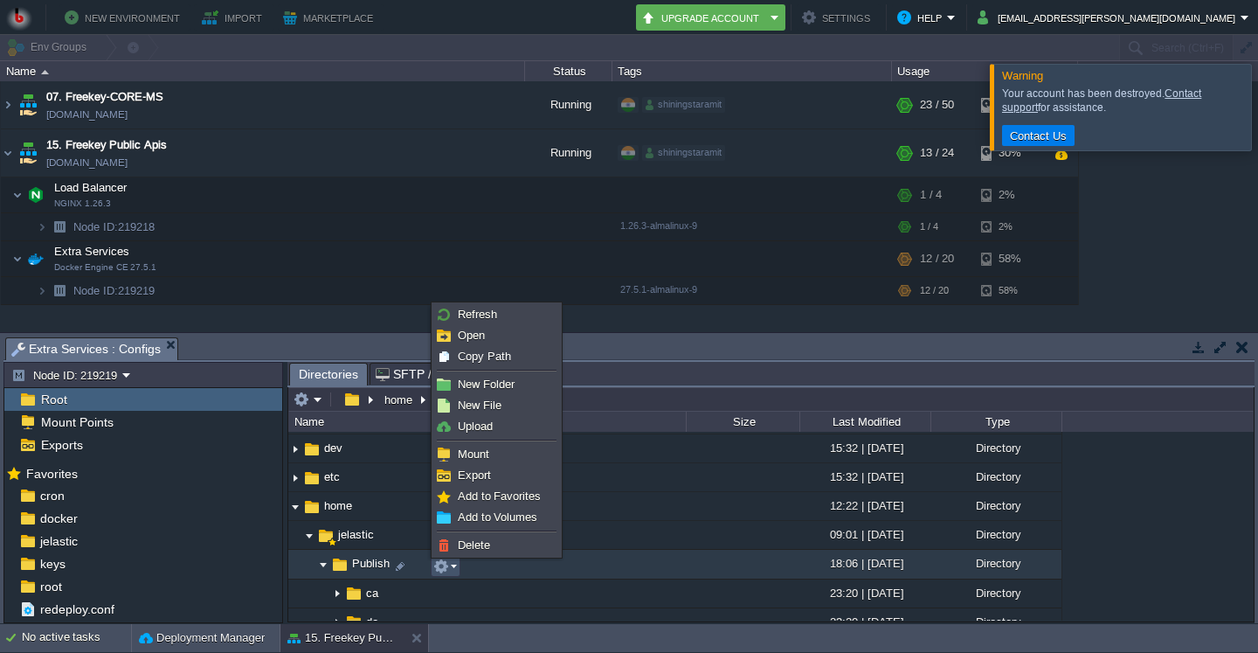
click at [442, 564] on button "button" at bounding box center [441, 566] width 16 height 16
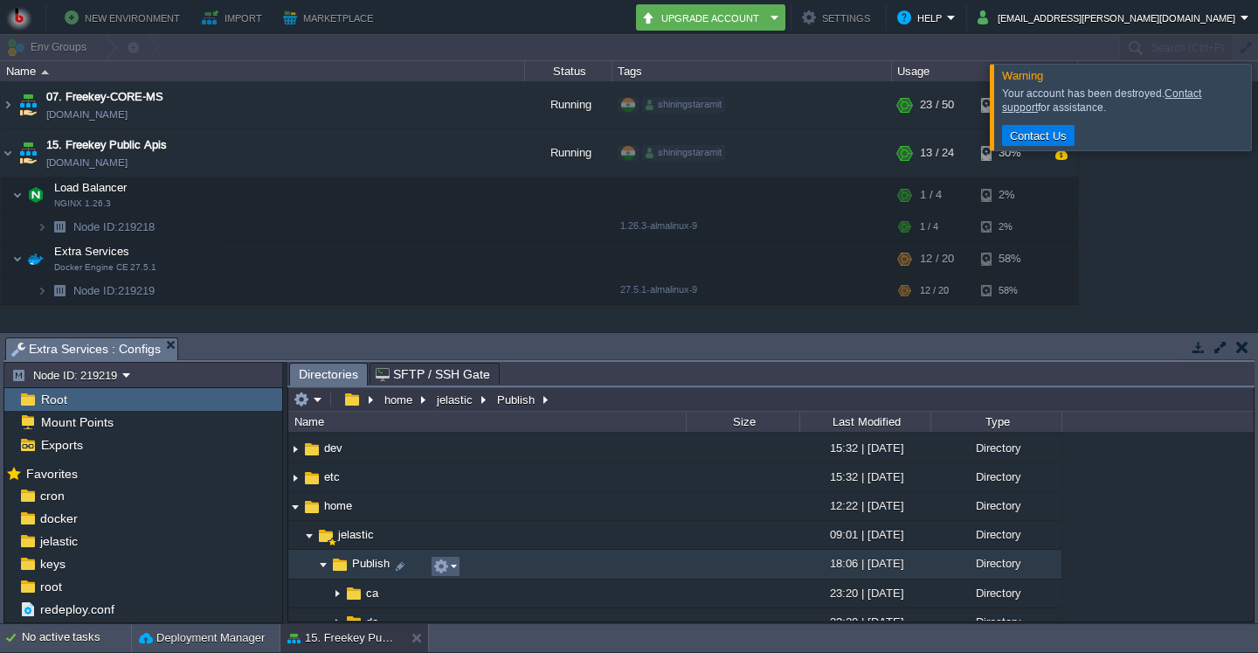
click at [442, 577] on td at bounding box center [446, 566] width 30 height 21
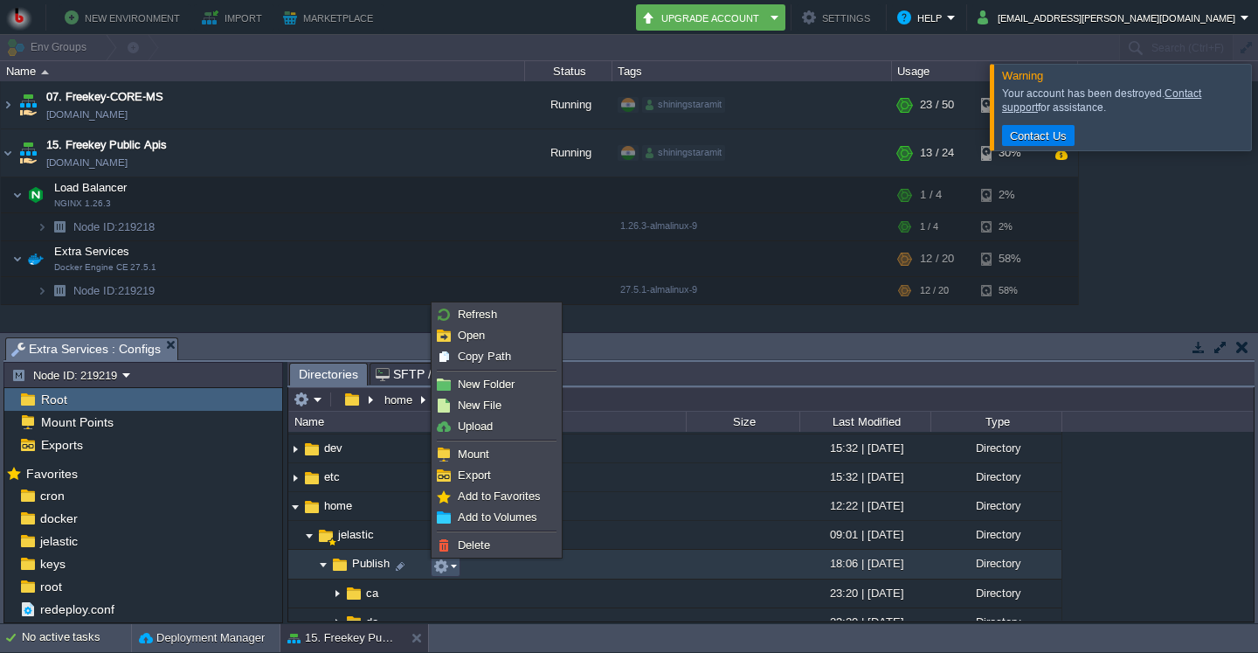
click at [442, 577] on td at bounding box center [446, 566] width 30 height 21
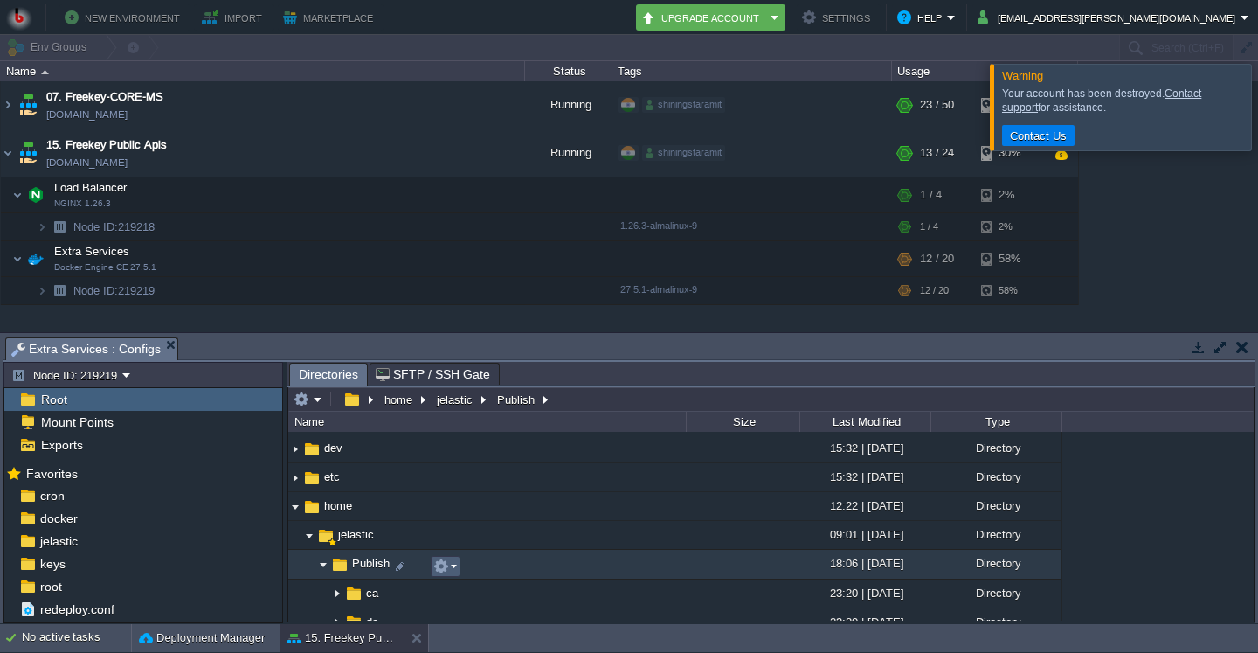
click at [442, 564] on button "button" at bounding box center [441, 566] width 16 height 16
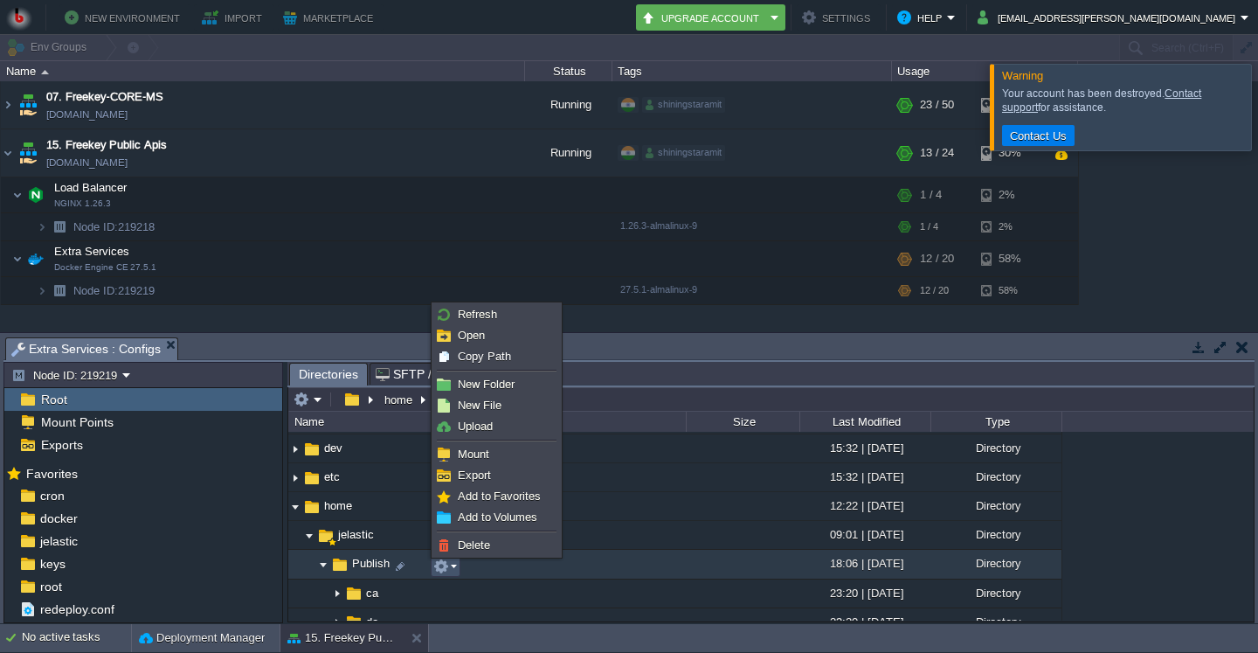
click at [440, 566] on button "button" at bounding box center [441, 566] width 16 height 16
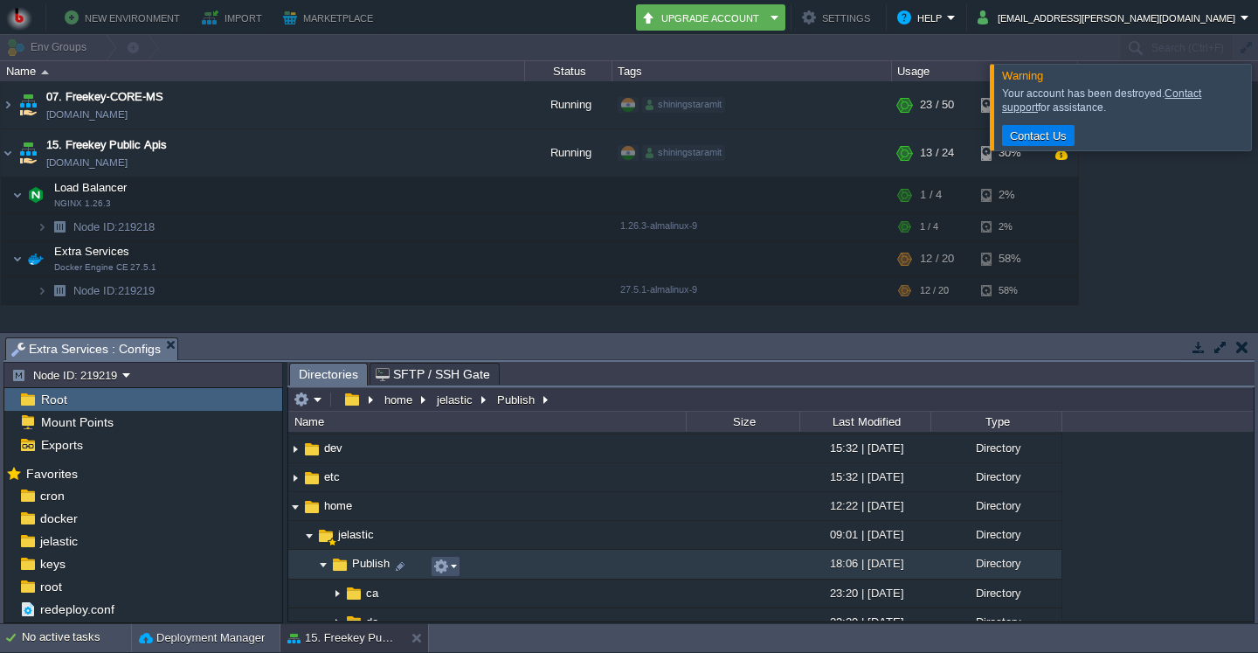
click at [441, 567] on button "button" at bounding box center [441, 566] width 16 height 16
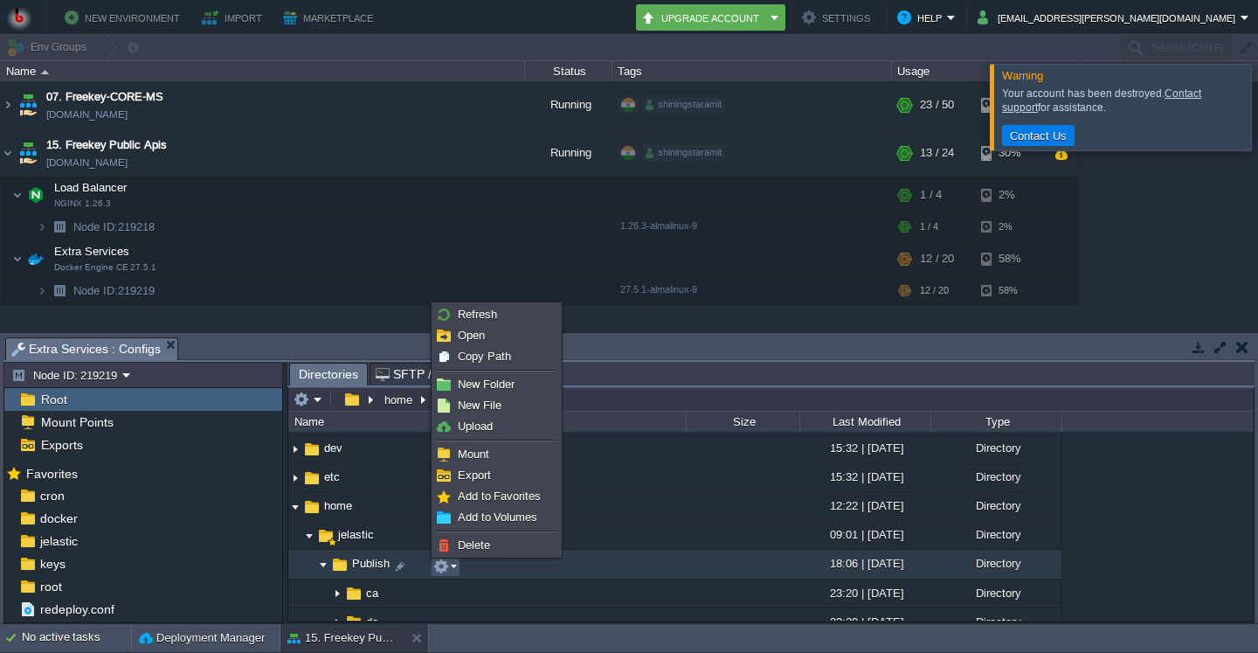
click at [441, 567] on button "button" at bounding box center [441, 566] width 16 height 16
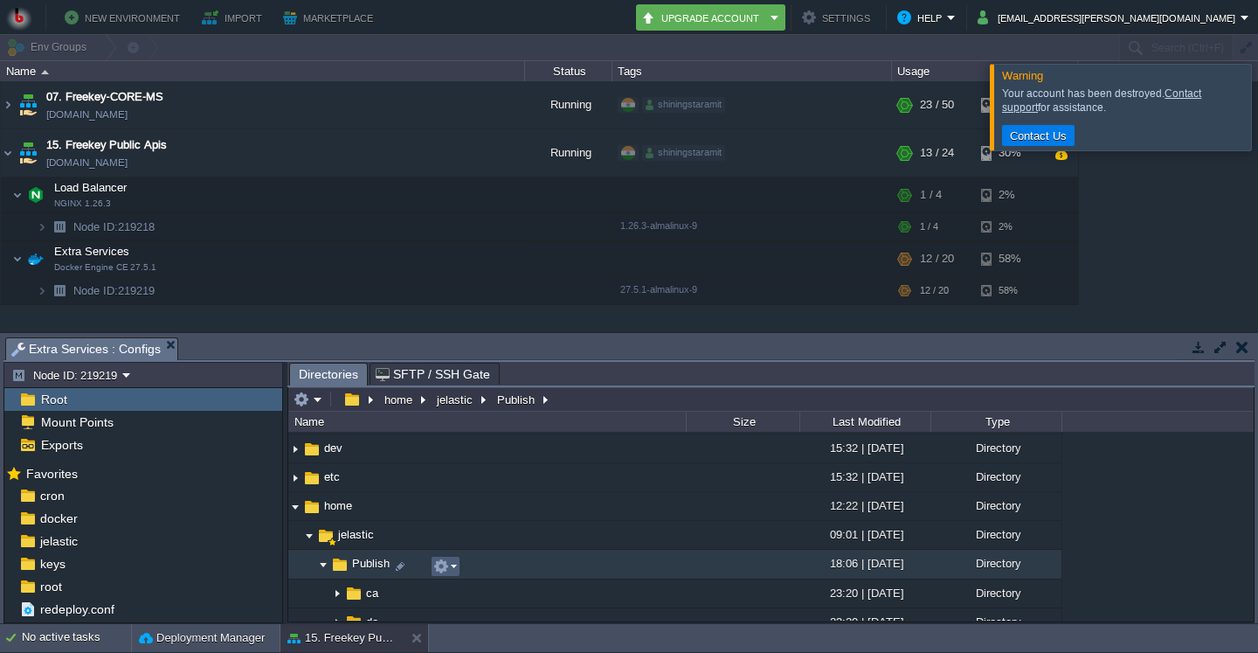
click at [441, 567] on button "button" at bounding box center [441, 566] width 16 height 16
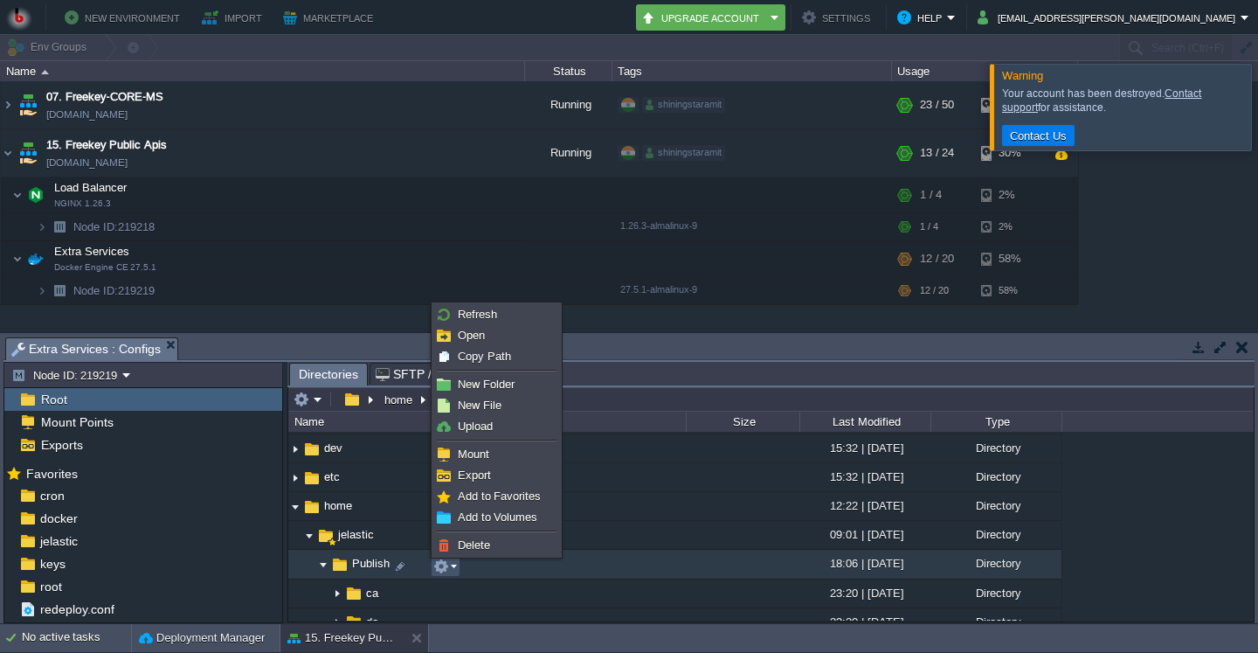
click at [441, 567] on button "button" at bounding box center [441, 566] width 16 height 16
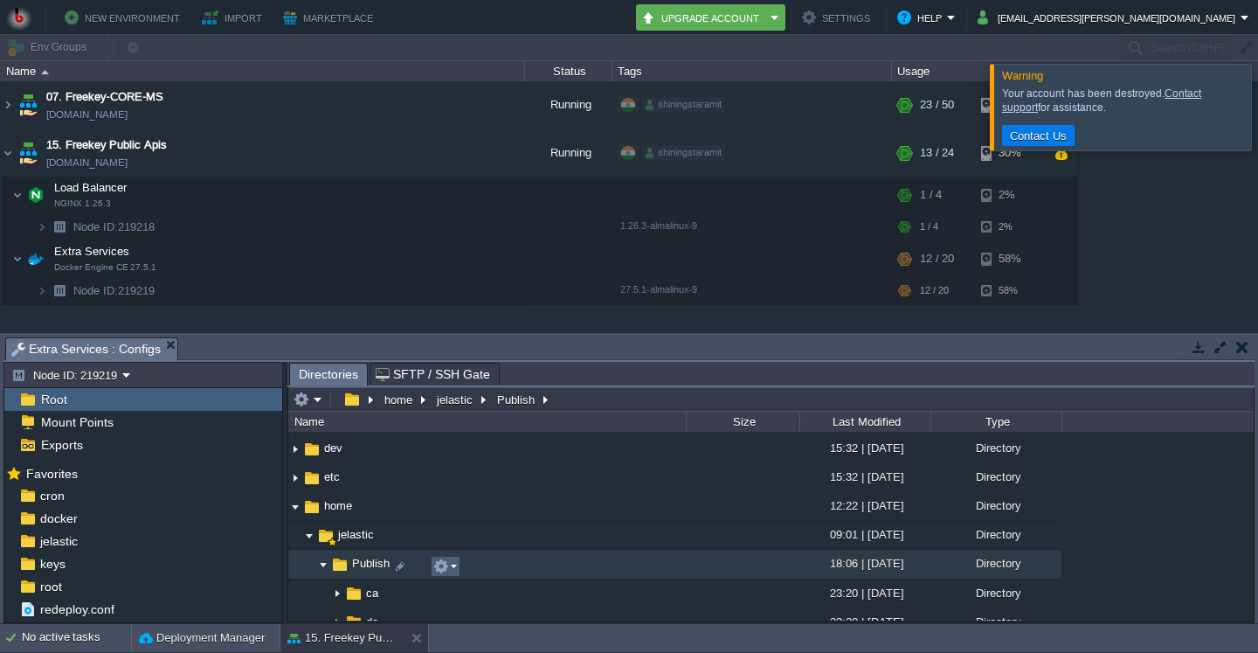
click at [441, 567] on button "button" at bounding box center [441, 566] width 16 height 16
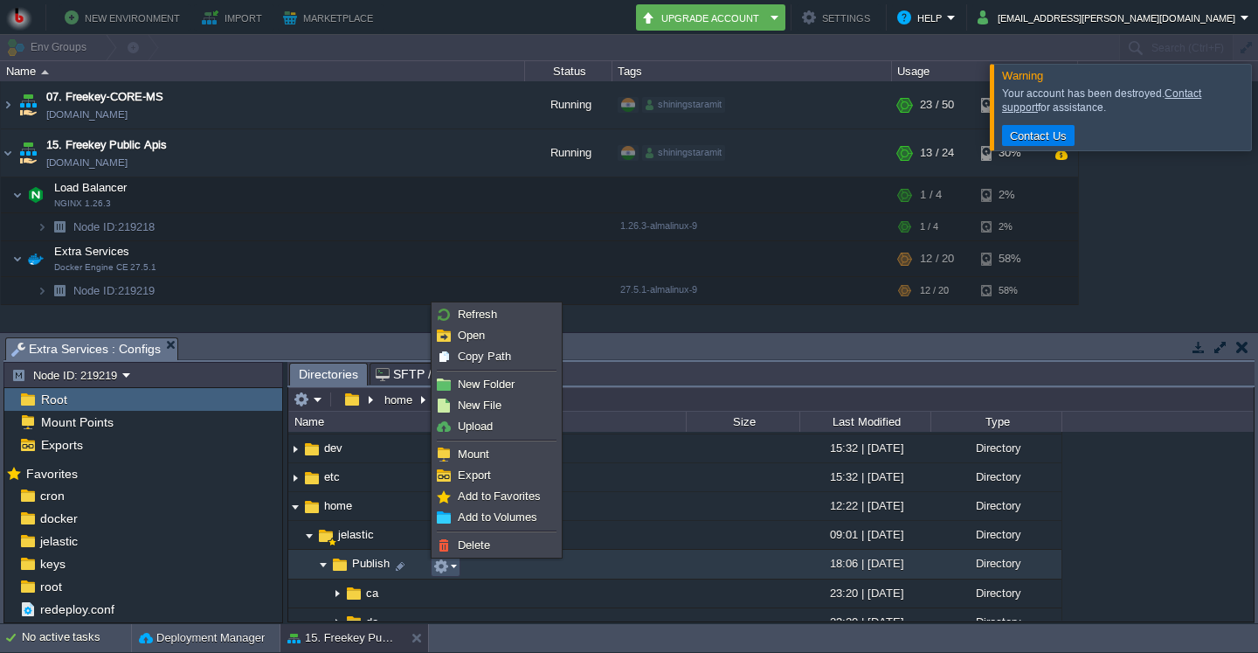
click at [441, 567] on button "button" at bounding box center [441, 566] width 16 height 16
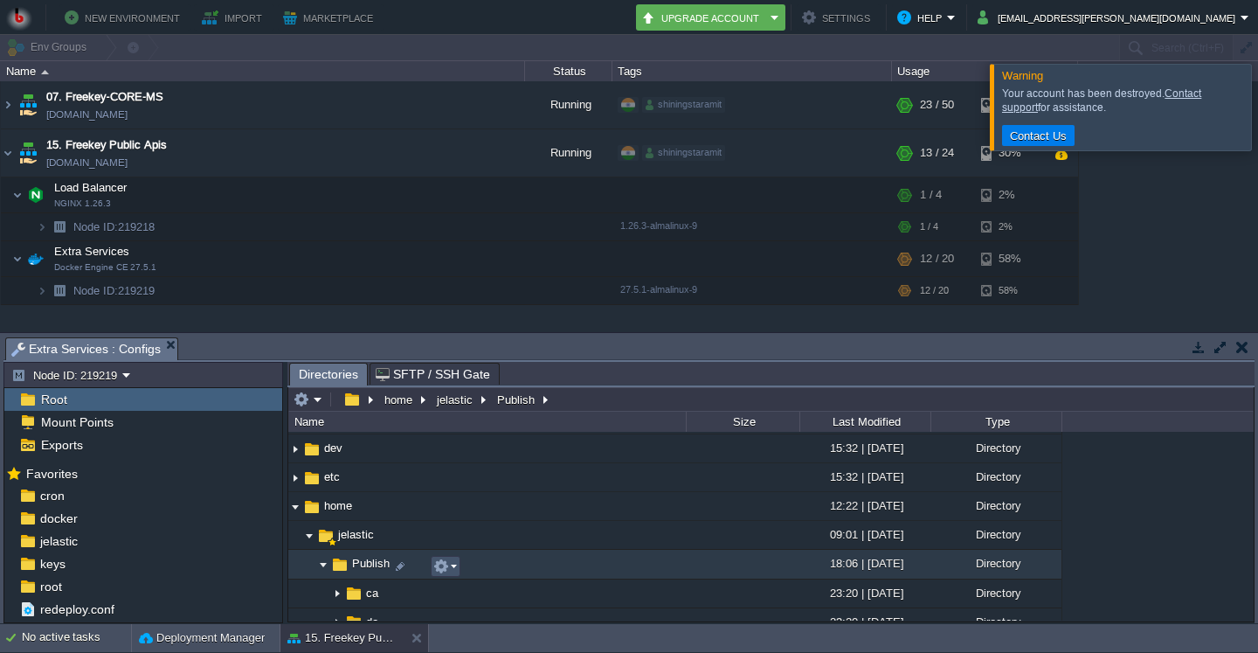
click at [441, 567] on button "button" at bounding box center [441, 566] width 16 height 16
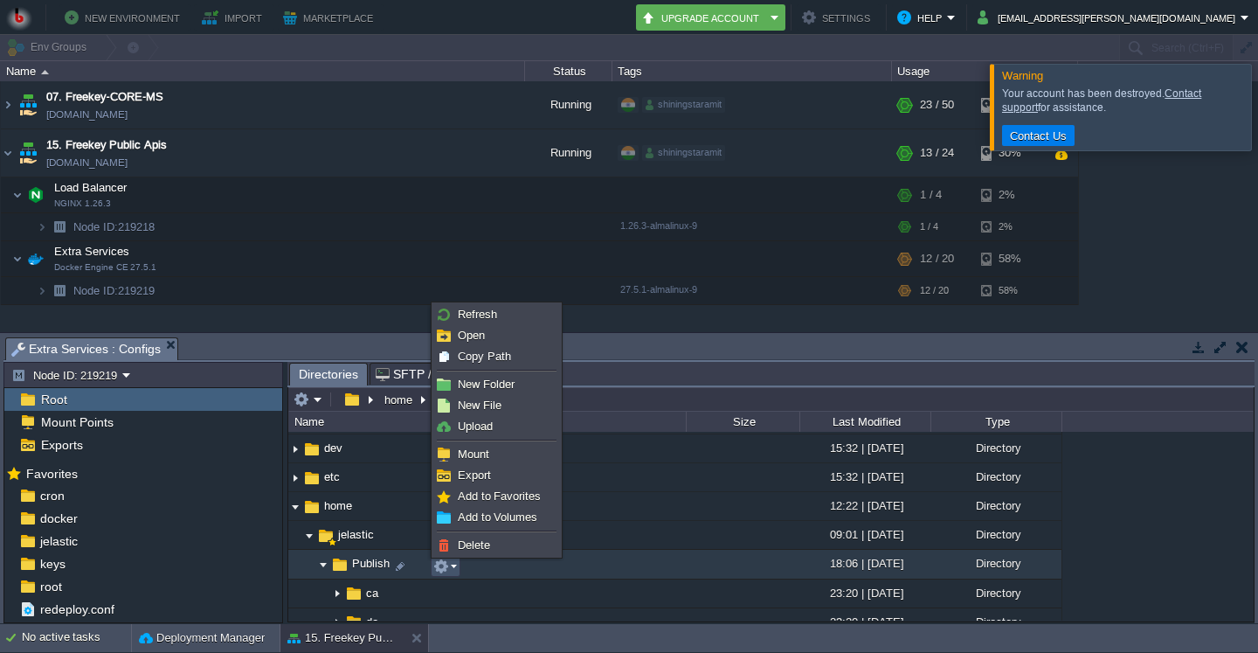
click at [441, 567] on button "button" at bounding box center [441, 566] width 16 height 16
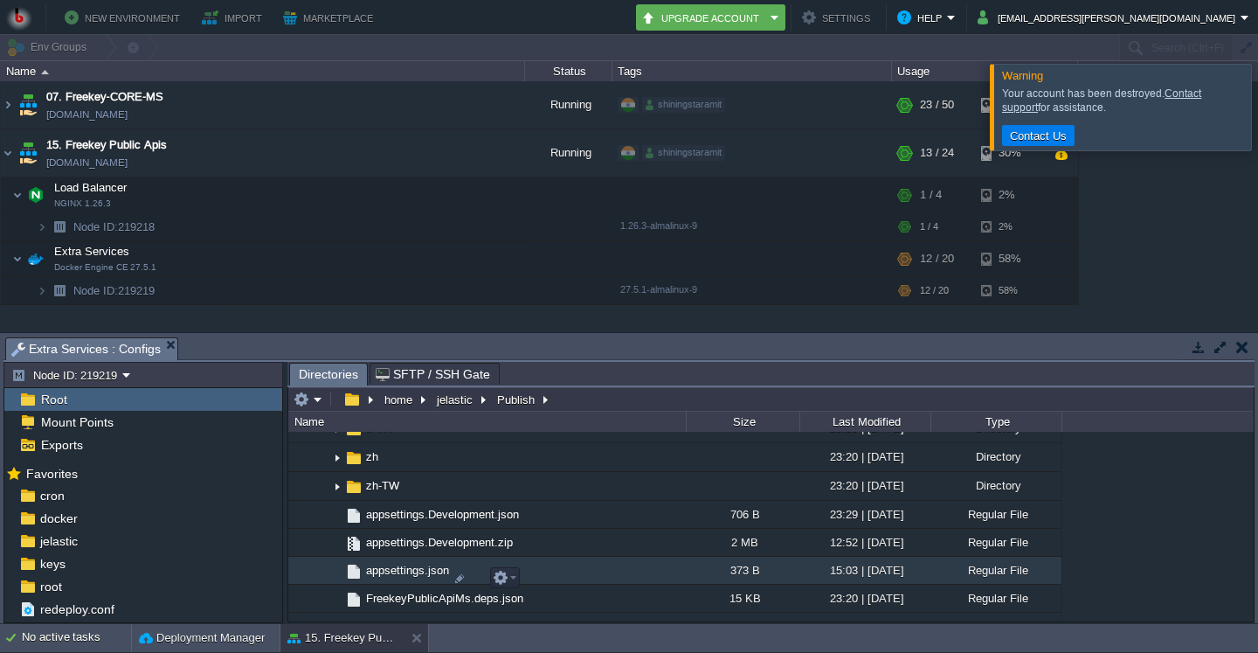
scroll to position [587, 0]
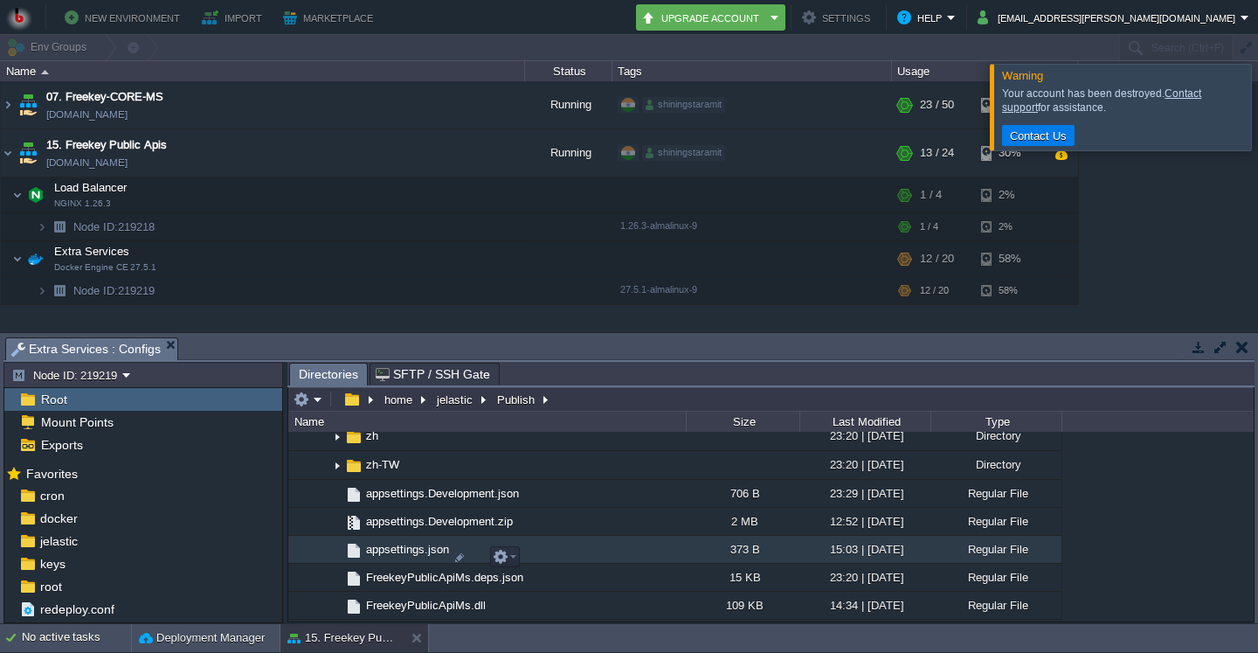
click at [426, 555] on span "appsettings.json" at bounding box center [407, 549] width 88 height 15
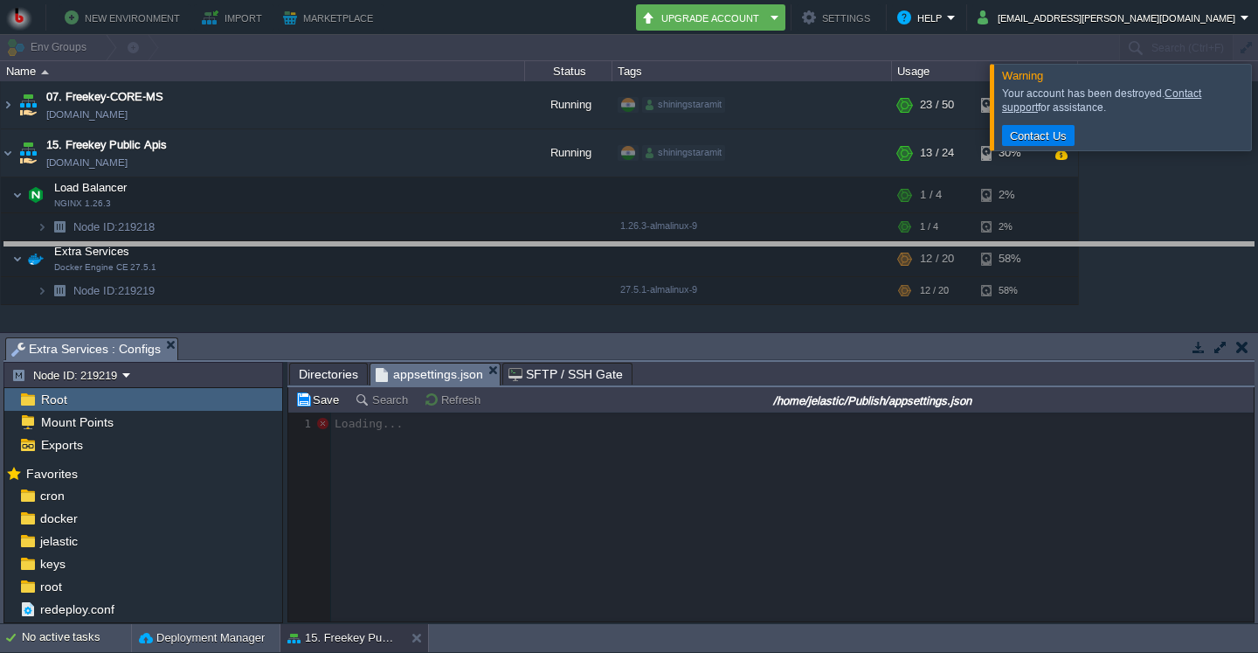
drag, startPoint x: 822, startPoint y: 350, endPoint x: 818, endPoint y: 255, distance: 95.3
click at [818, 255] on body "New Environment Import Marketplace Bonus ₹0.00 Upgrade Account Settings Help [E…" at bounding box center [629, 326] width 1258 height 653
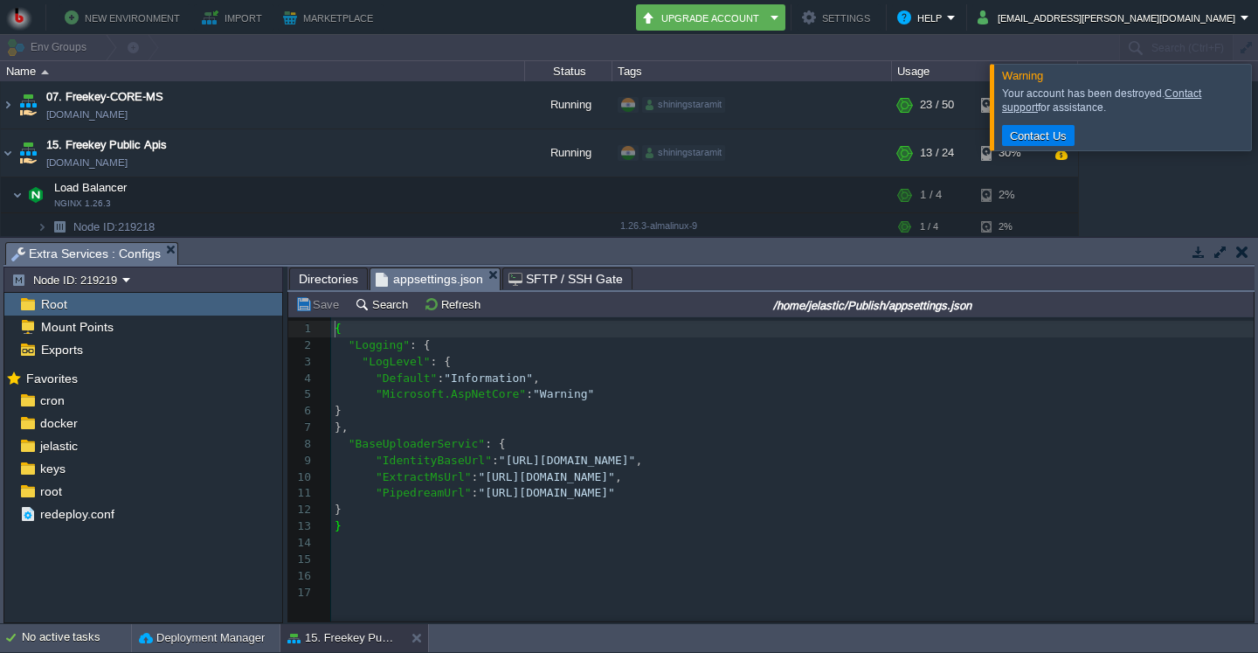
scroll to position [6, 0]
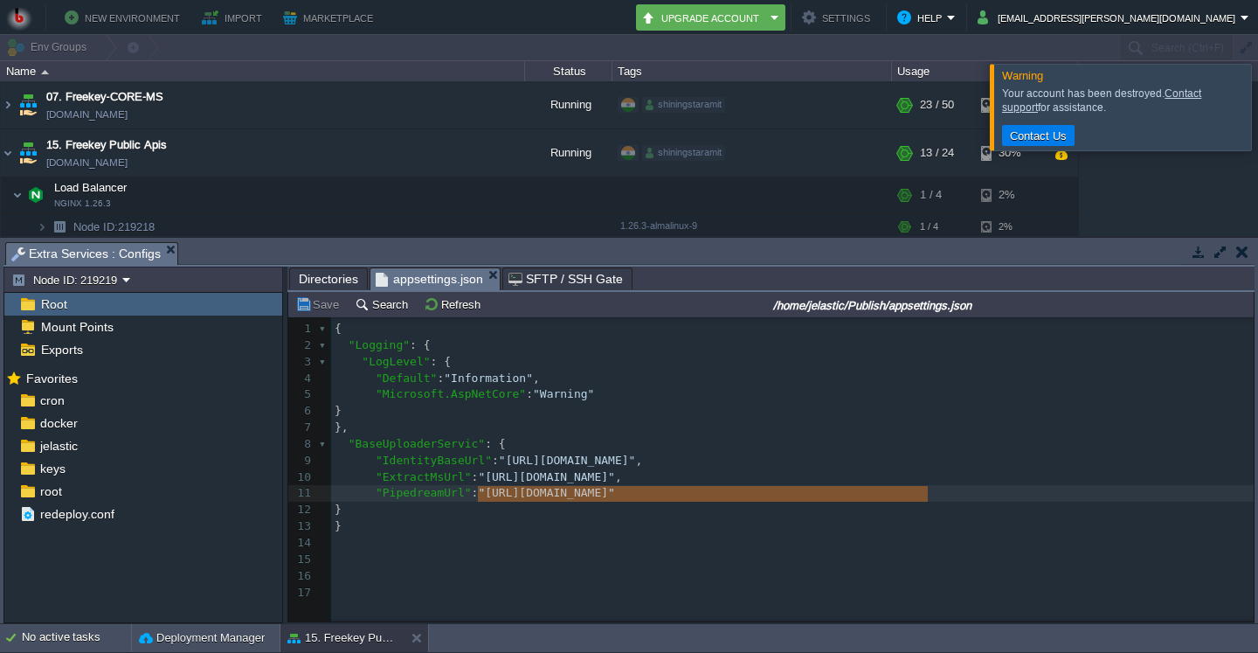
type textarea "[URL][DOMAIN_NAME]"
drag, startPoint x: 929, startPoint y: 500, endPoint x: 476, endPoint y: 495, distance: 452.6
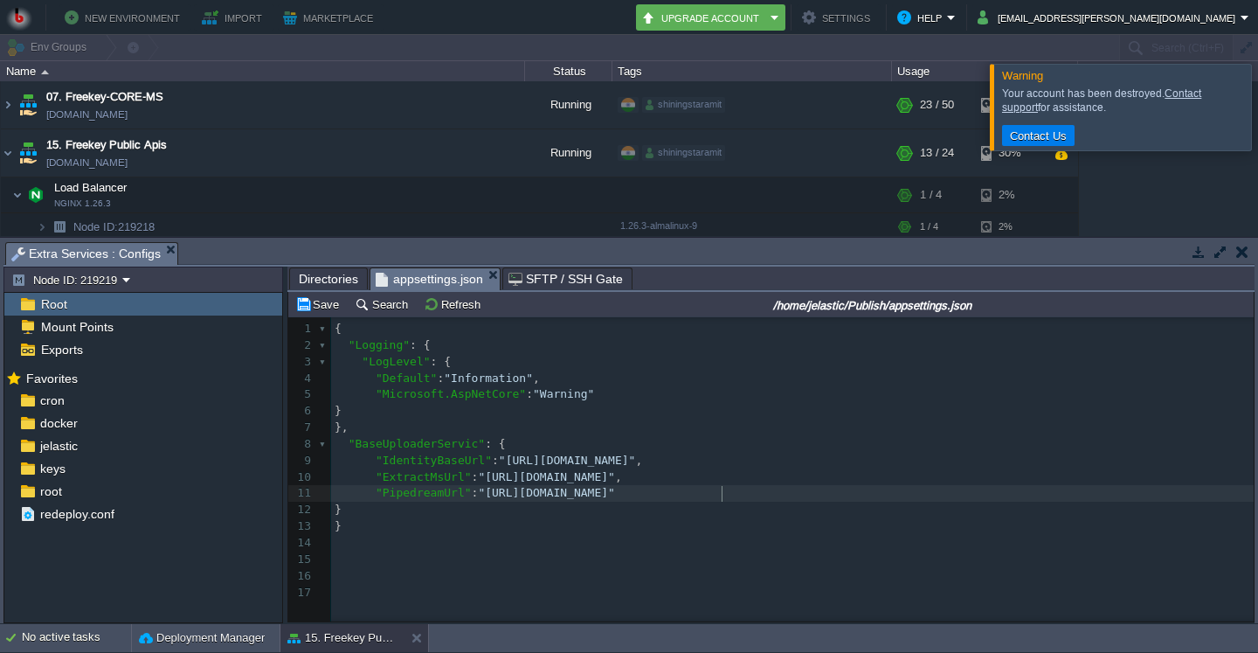
click at [601, 389] on pre ""Microsoft.AspNetCore" : "Warning"" at bounding box center [800, 394] width 938 height 17
click at [308, 277] on span "Directories" at bounding box center [328, 278] width 59 height 21
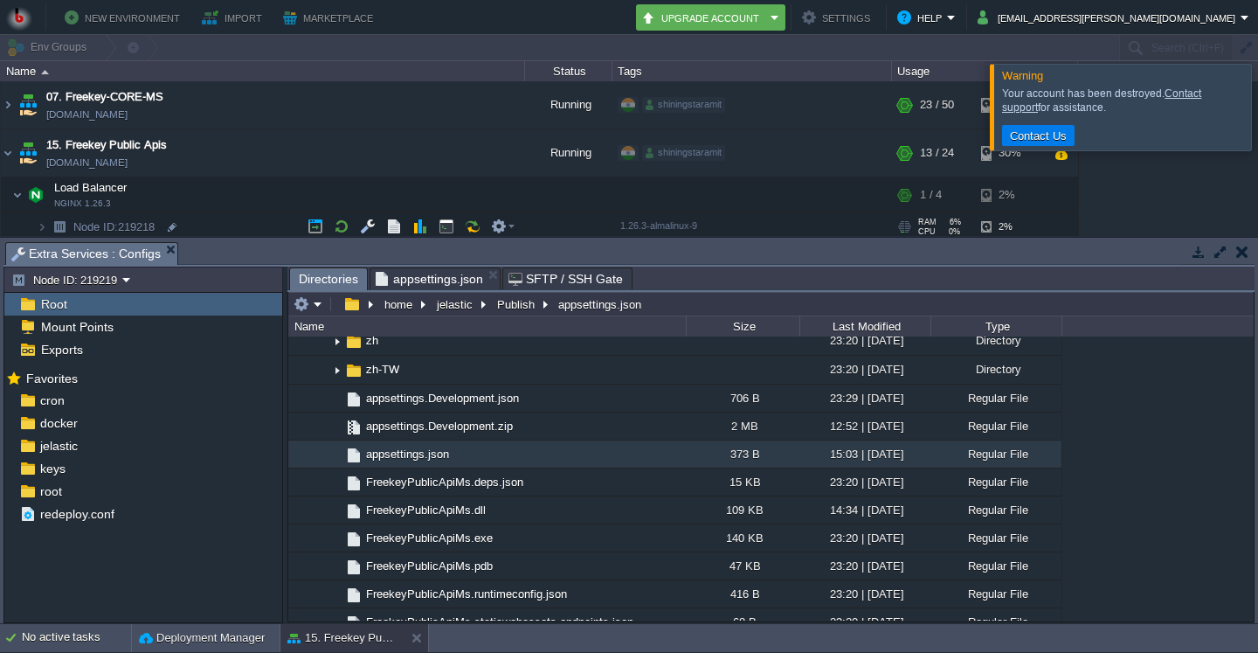
scroll to position [69, 0]
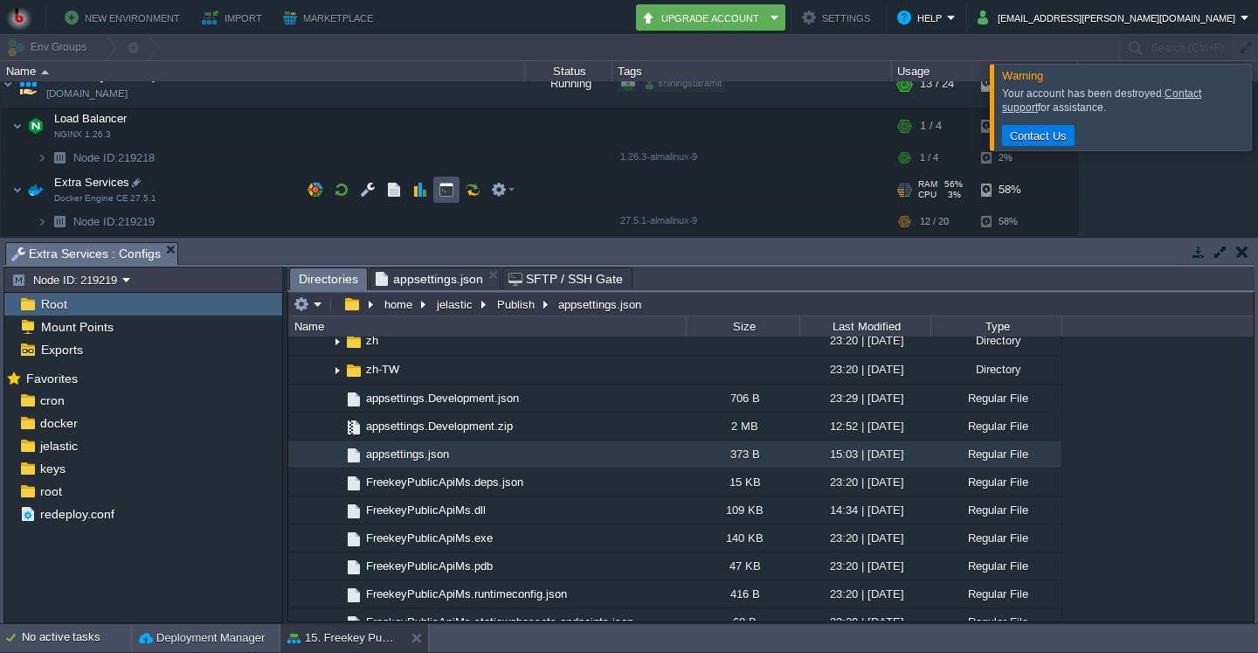
click at [439, 185] on button "button" at bounding box center [447, 190] width 16 height 16
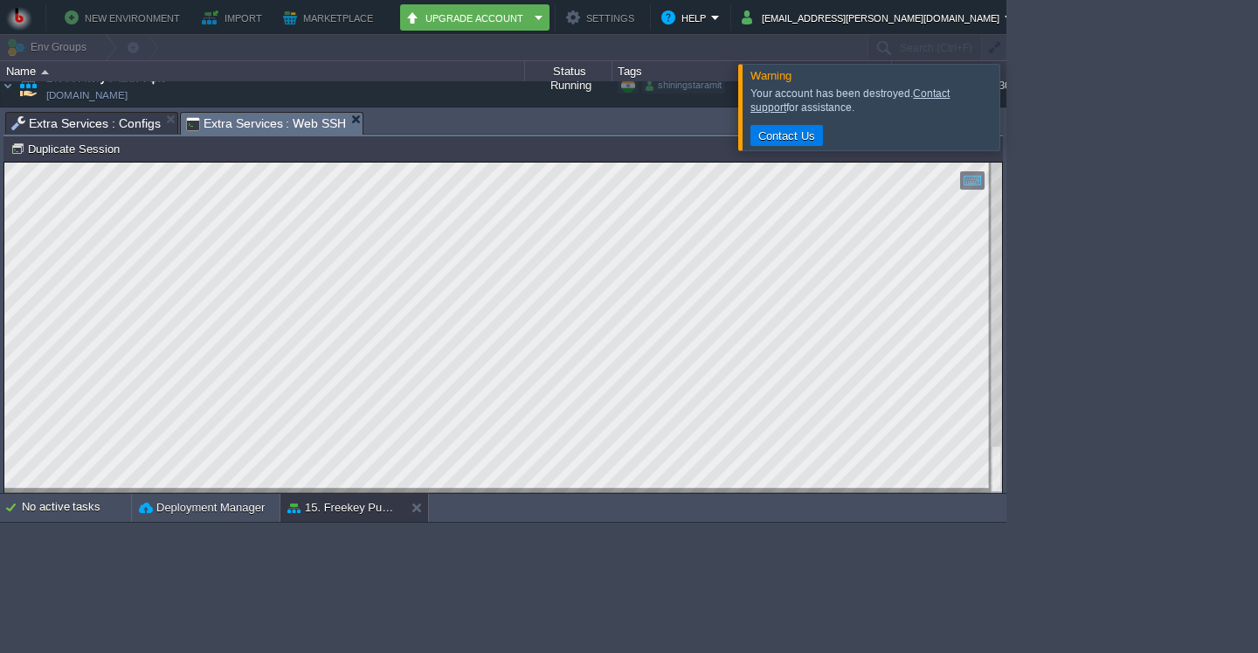
scroll to position [67, 0]
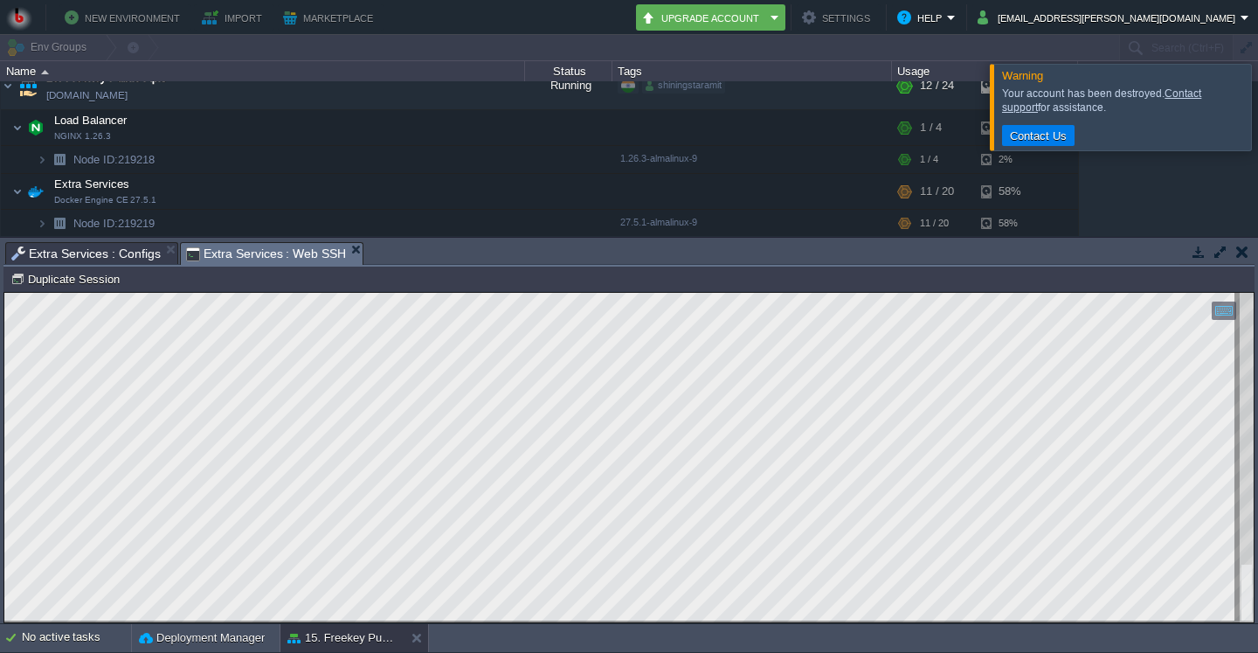
click at [100, 258] on span "Extra Services : Configs" at bounding box center [85, 253] width 149 height 21
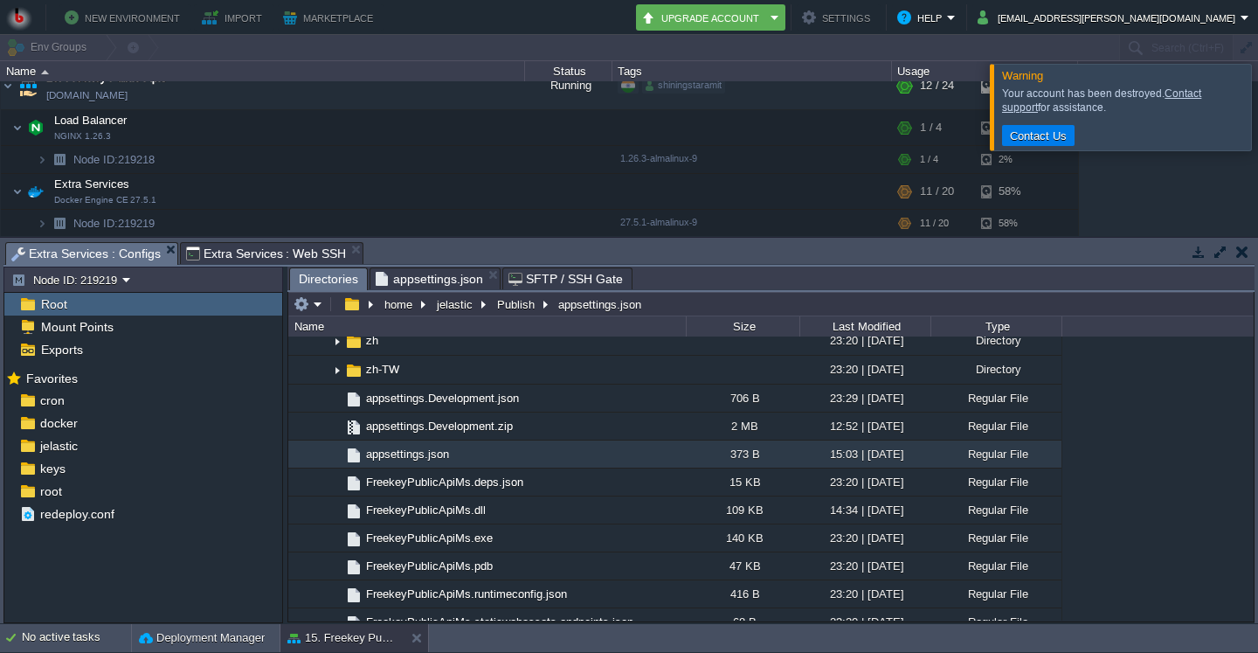
scroll to position [587, 0]
click at [417, 281] on span "appsettings.json" at bounding box center [429, 278] width 107 height 21
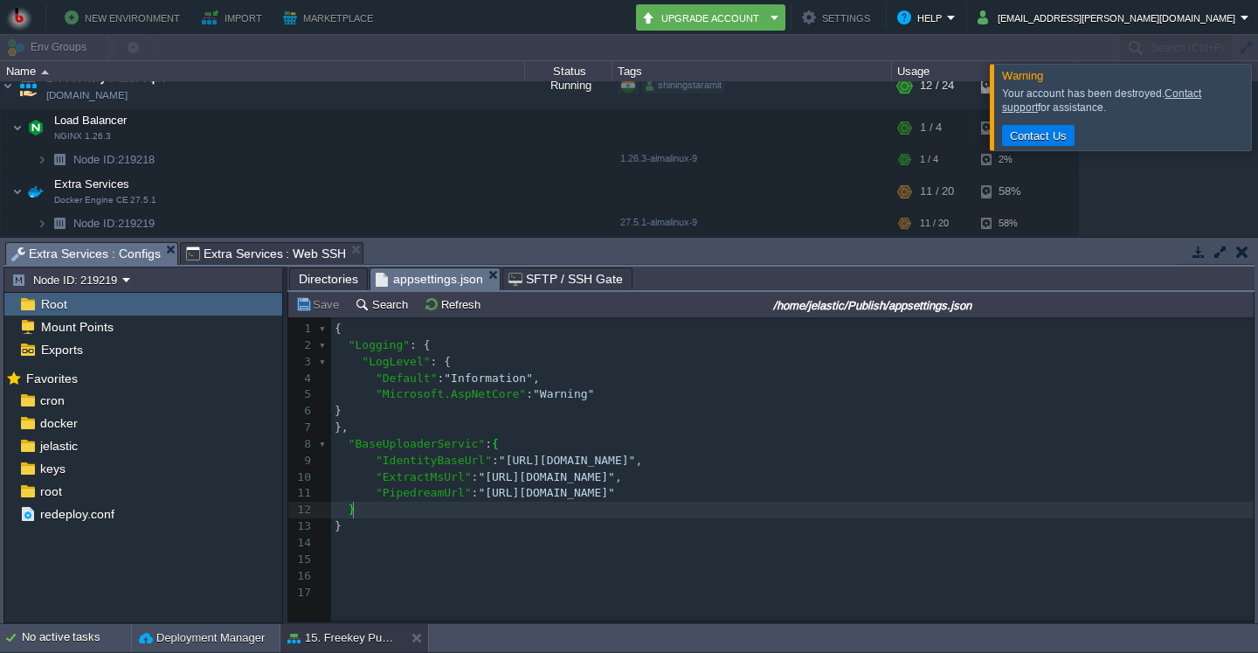
type textarea "[URL][DOMAIN_NAME]"
click at [820, 481] on pre ""ExtractMsUrl" : "[URL][DOMAIN_NAME]" ," at bounding box center [800, 477] width 938 height 17
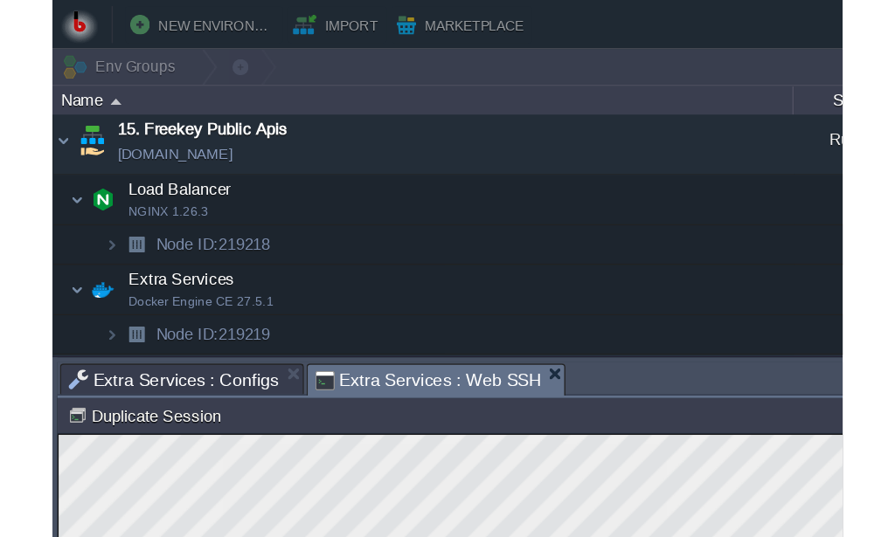
scroll to position [52, 0]
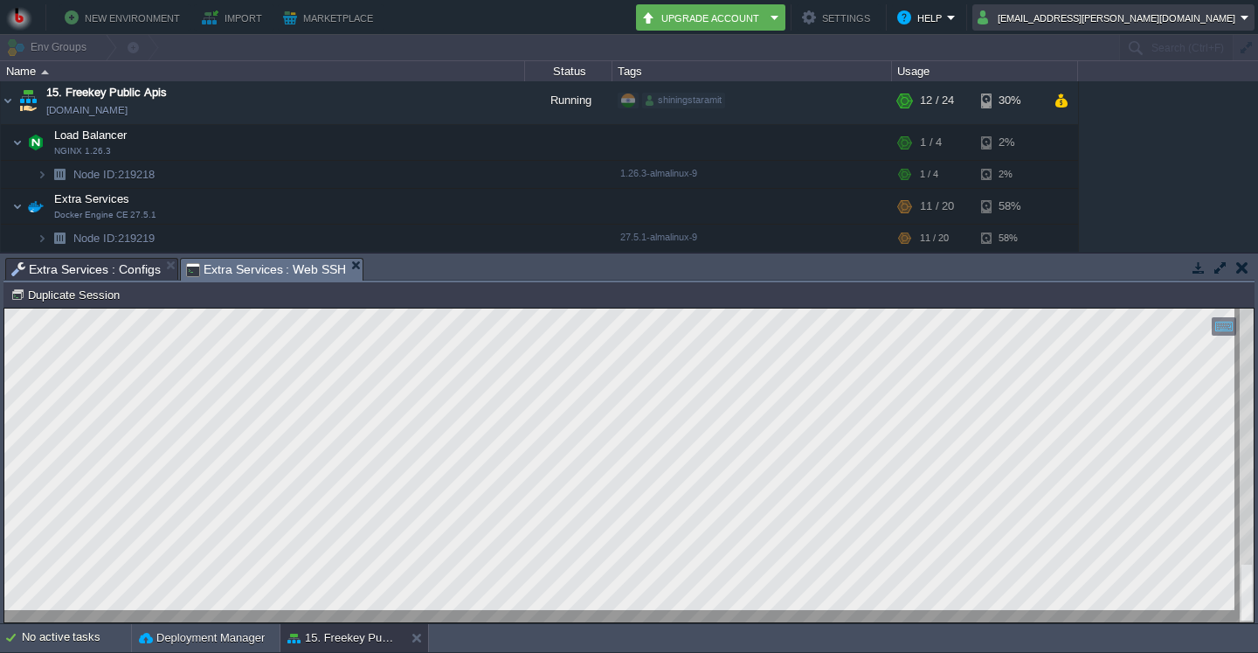
scroll to position [9, 0]
click at [83, 259] on span "Extra Services : Configs" at bounding box center [85, 269] width 149 height 21
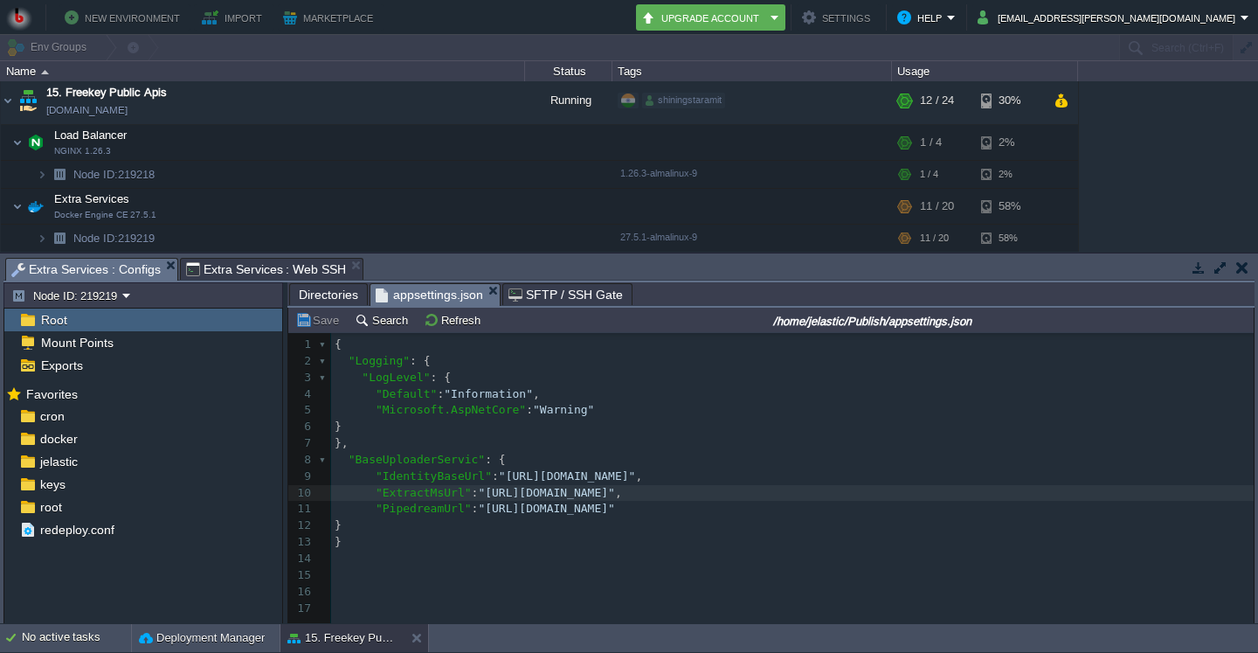
scroll to position [6, 0]
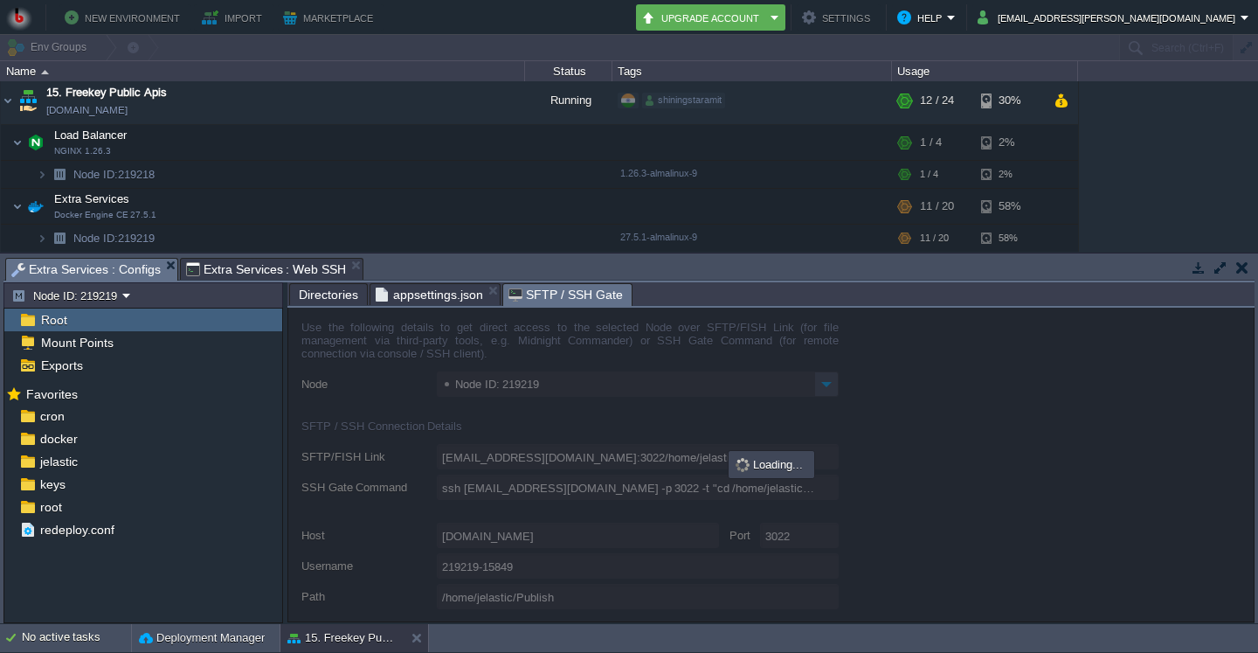
click at [569, 305] on span "SFTP / SSH Gate" at bounding box center [566, 295] width 114 height 22
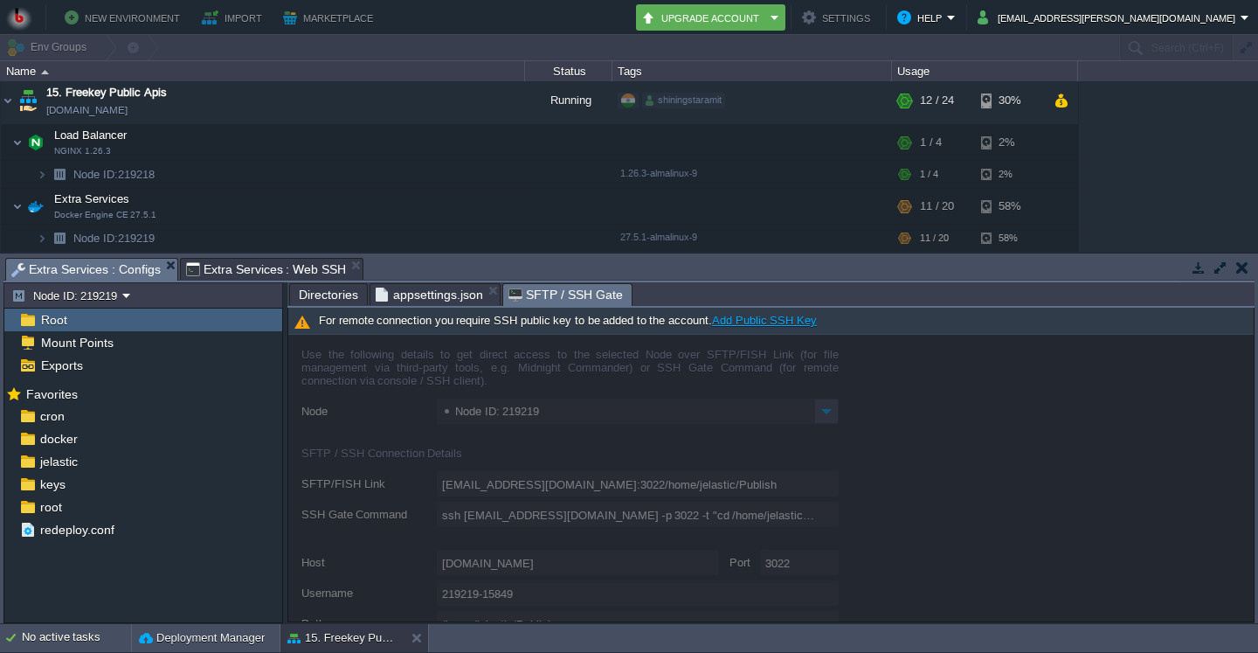
click at [443, 285] on span "appsettings.json" at bounding box center [429, 294] width 107 height 21
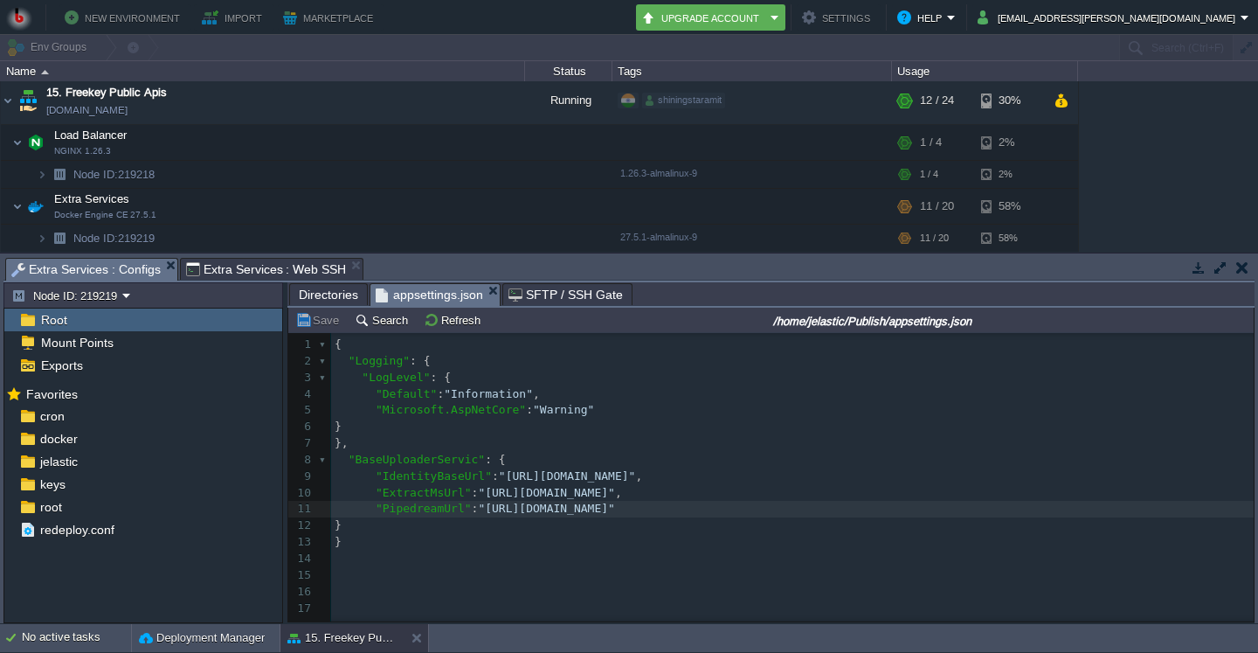
drag, startPoint x: 238, startPoint y: 271, endPoint x: 238, endPoint y: 297, distance: 26.2
click at [237, 271] on span "Extra Services : Web SSH" at bounding box center [266, 269] width 161 height 21
